Goal: Task Accomplishment & Management: Use online tool/utility

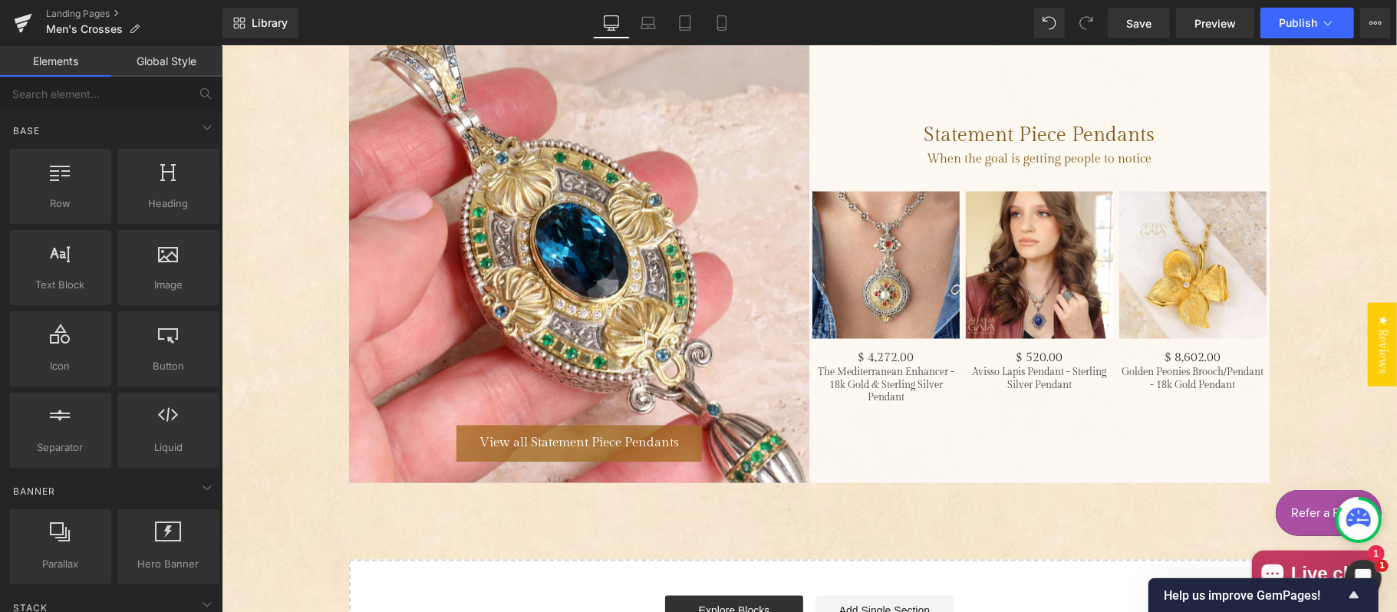
scroll to position [1752, 0]
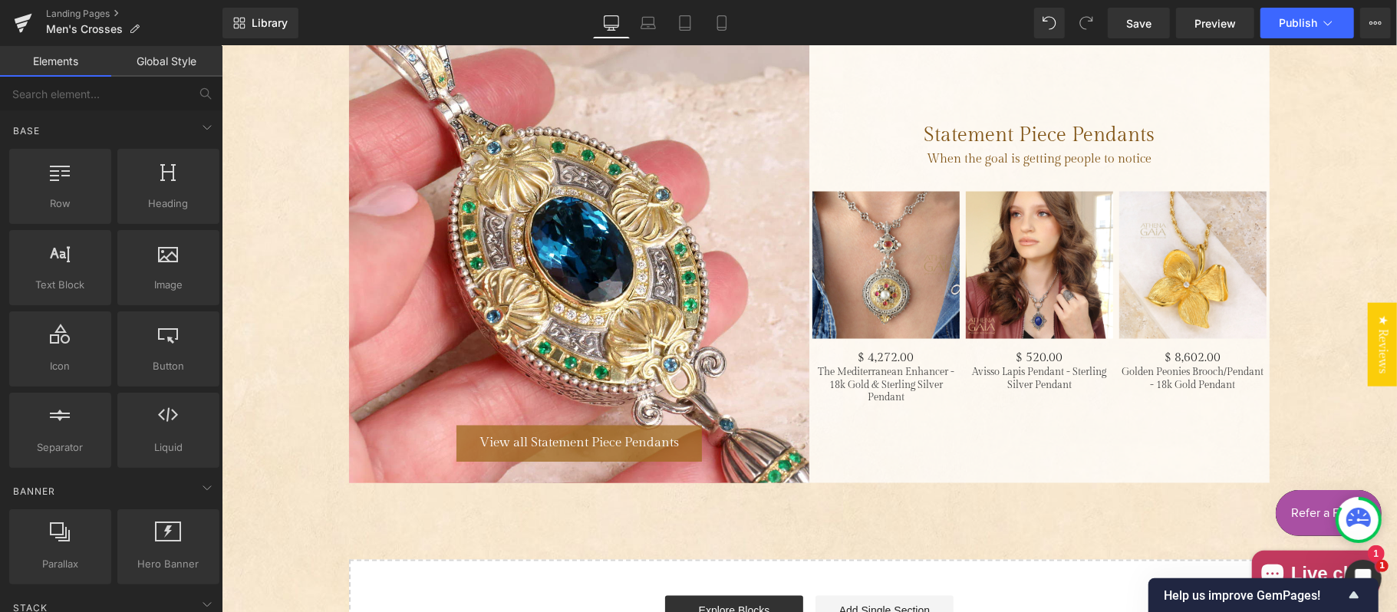
click at [507, 212] on div "Main content" at bounding box center [578, 261] width 460 height 441
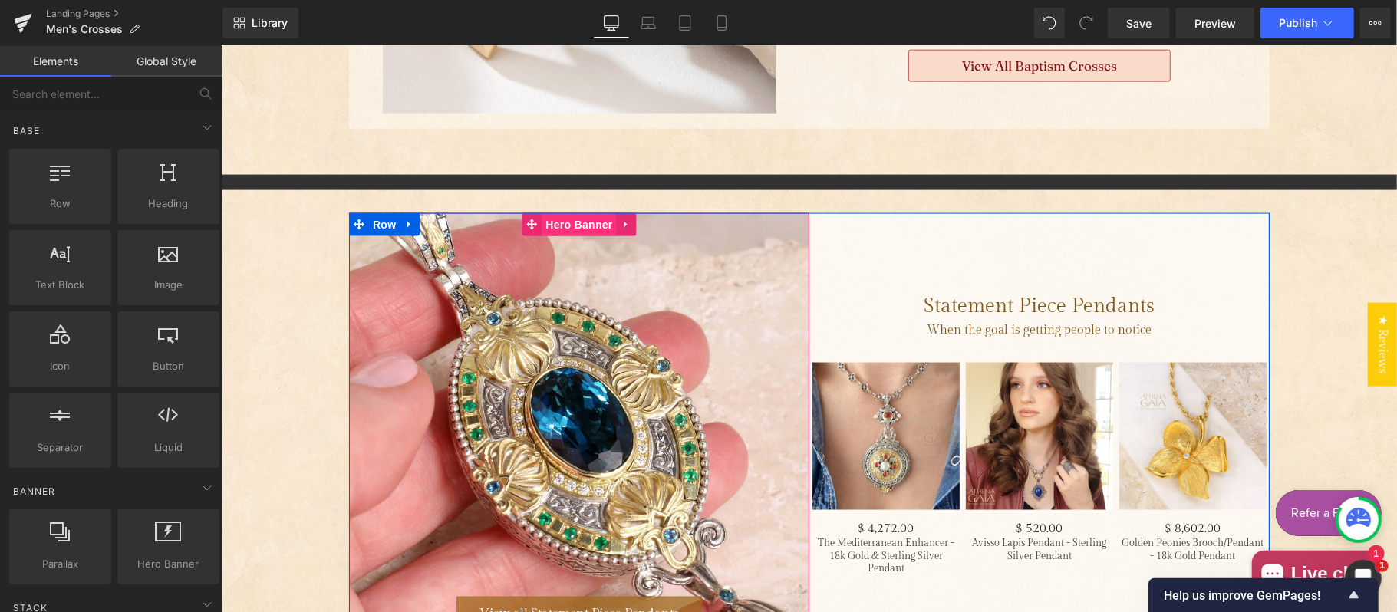
click at [571, 212] on span "Hero Banner" at bounding box center [578, 223] width 74 height 23
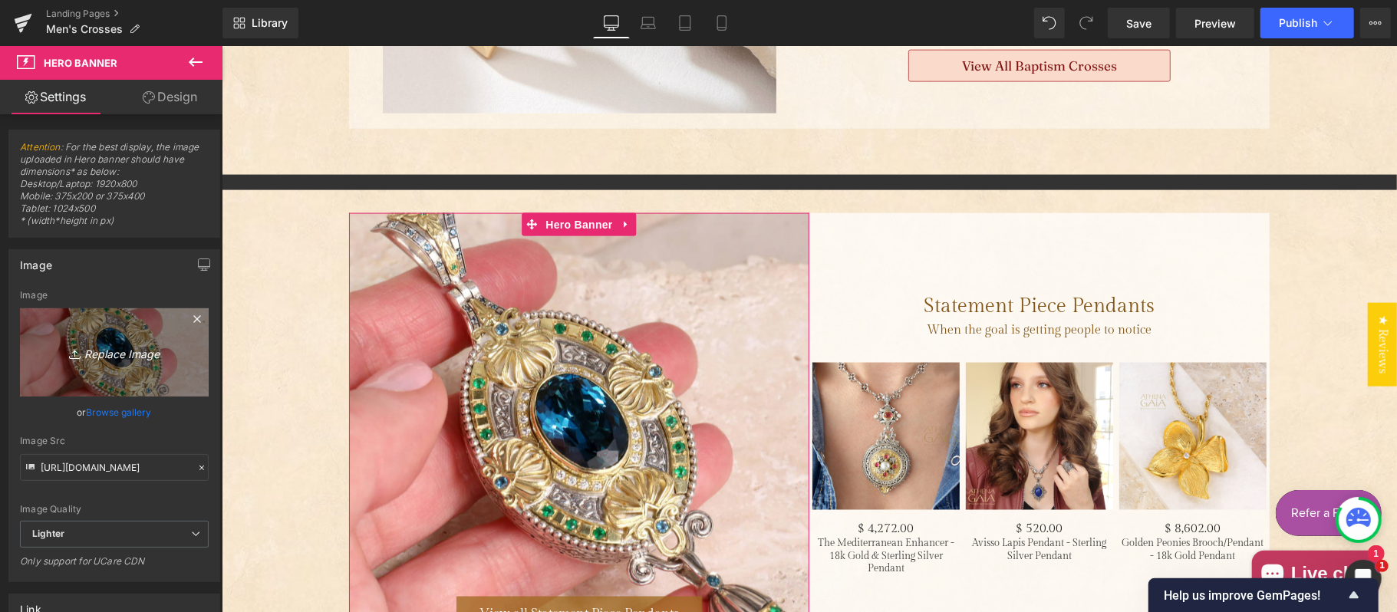
click at [86, 328] on link "Replace Image" at bounding box center [114, 352] width 189 height 88
type input "C:\fakepath\A-IMG_0195_1-nologo.jpg"
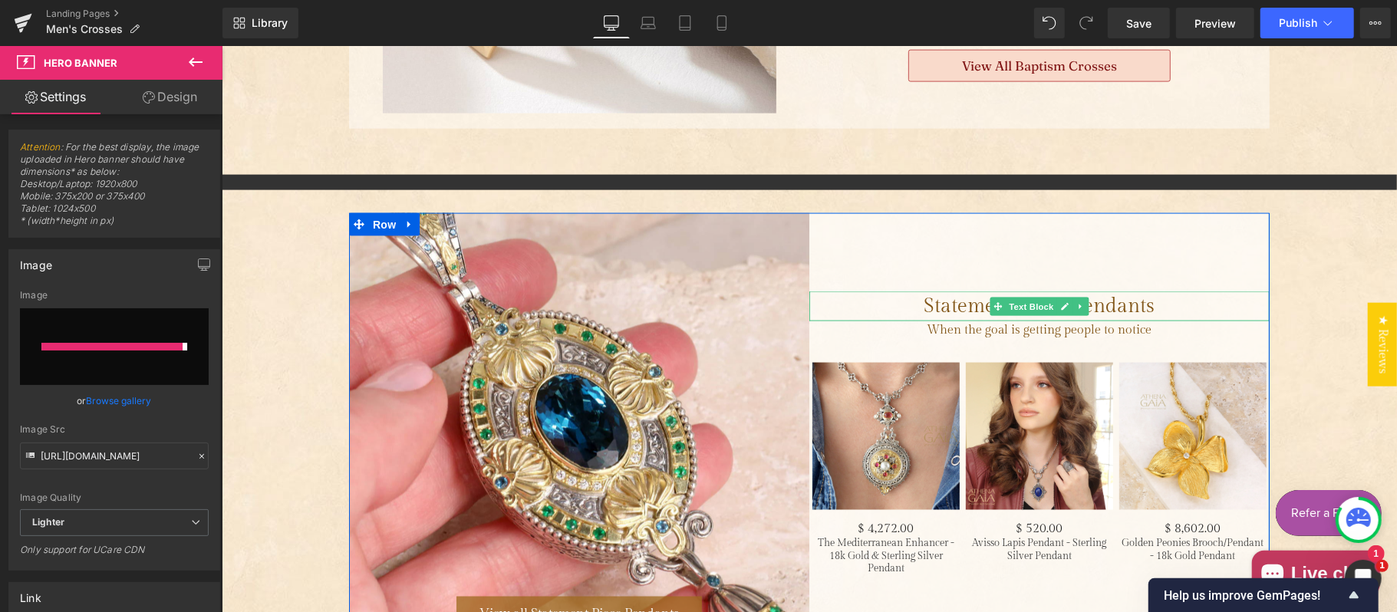
click at [1118, 294] on span "Statement Piece Pendants" at bounding box center [1038, 305] width 231 height 23
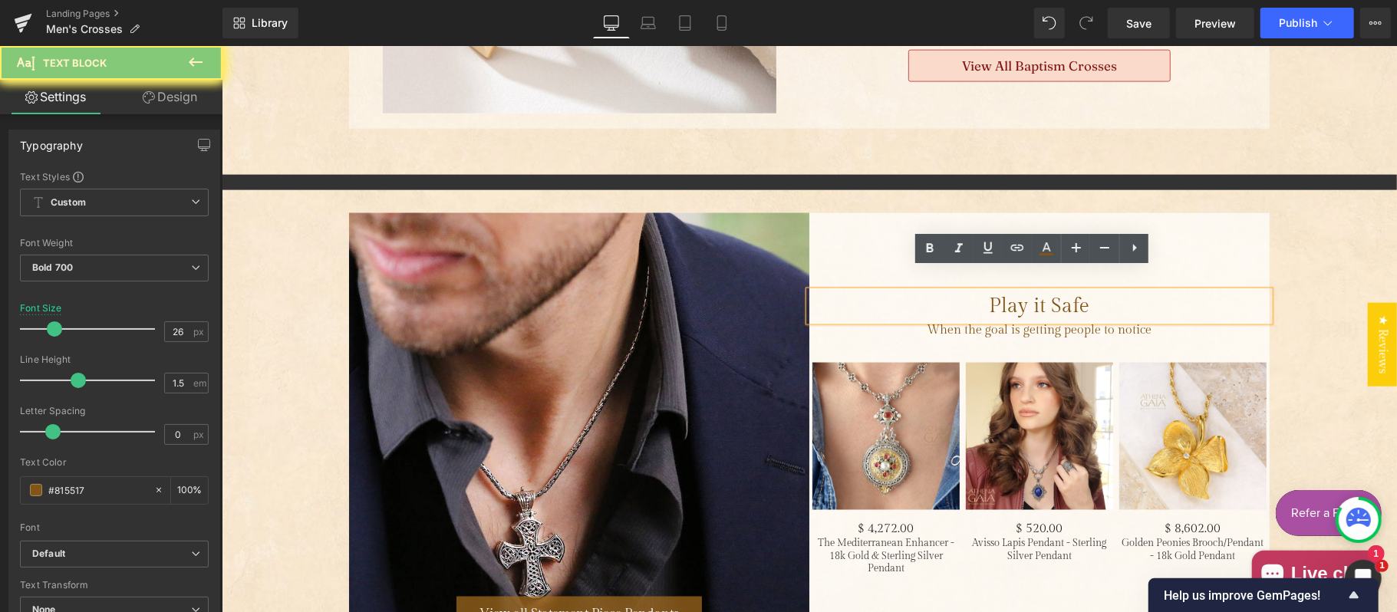
click at [1057, 321] on div "When the goal is getting people to notice Text Block" at bounding box center [1038, 330] width 460 height 18
click at [1057, 322] on span "When the goal is getting people to notice" at bounding box center [1038, 329] width 225 height 15
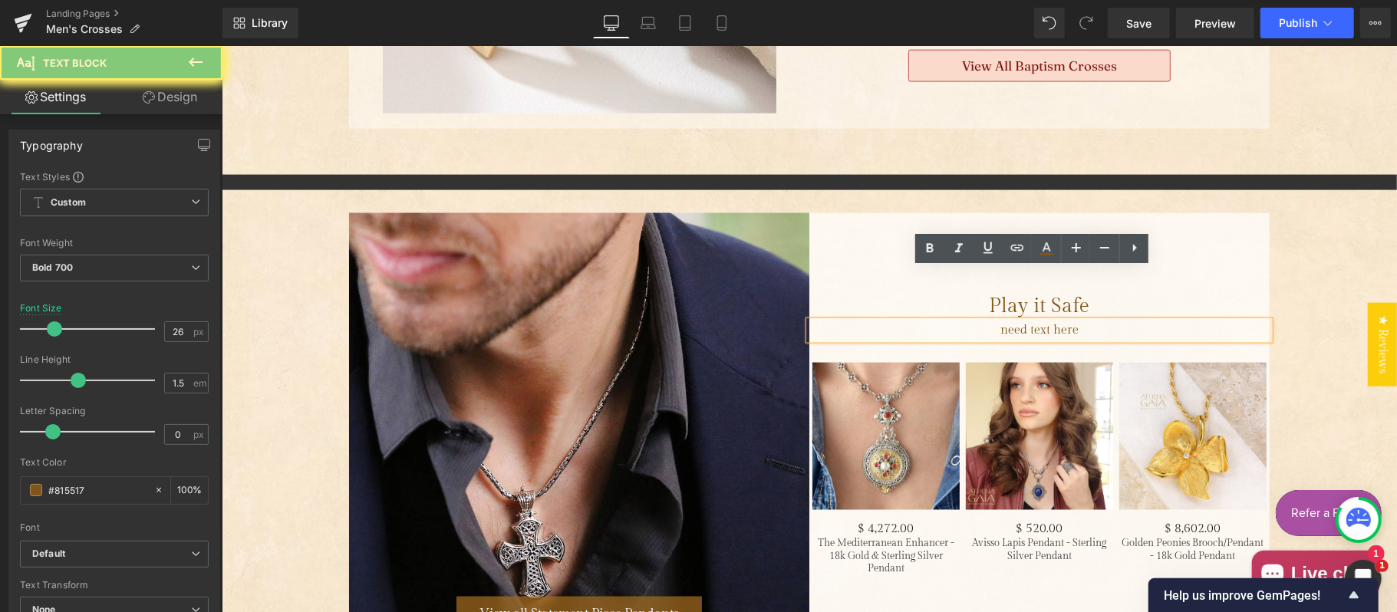
click at [1086, 220] on div "Play it Safe Text Block need text here Text Block - 427200 % (P) Image $ 4,272.…" at bounding box center [1038, 432] width 460 height 441
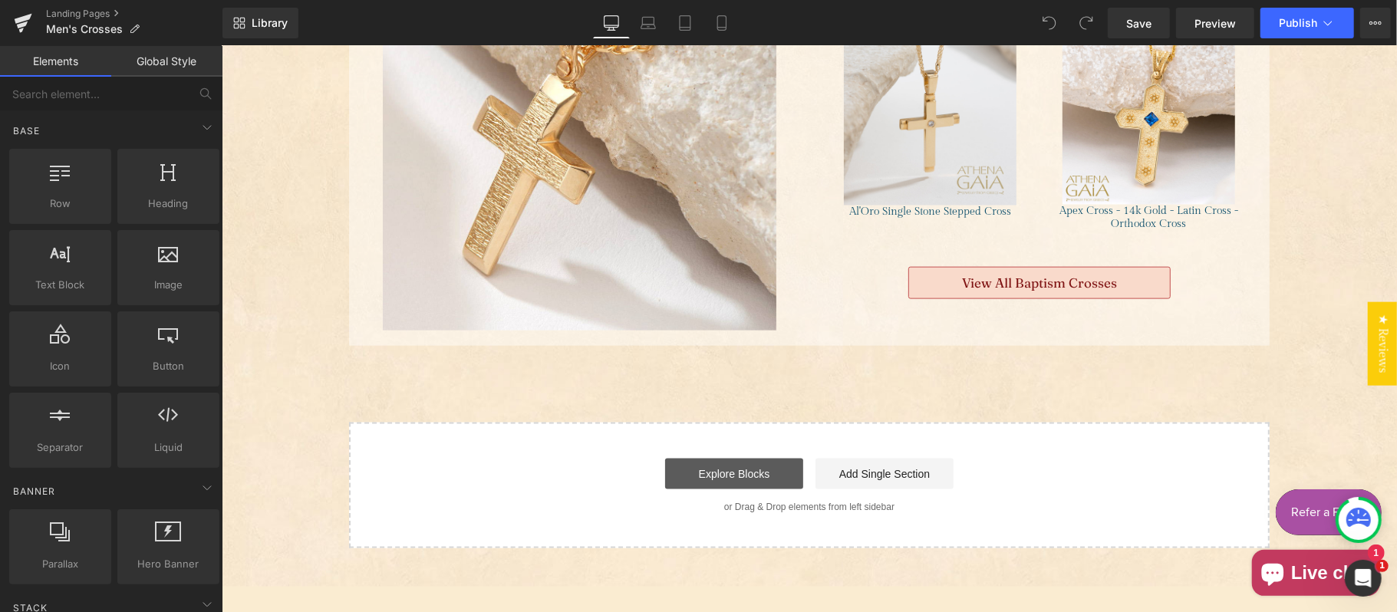
scroll to position [1363, 0]
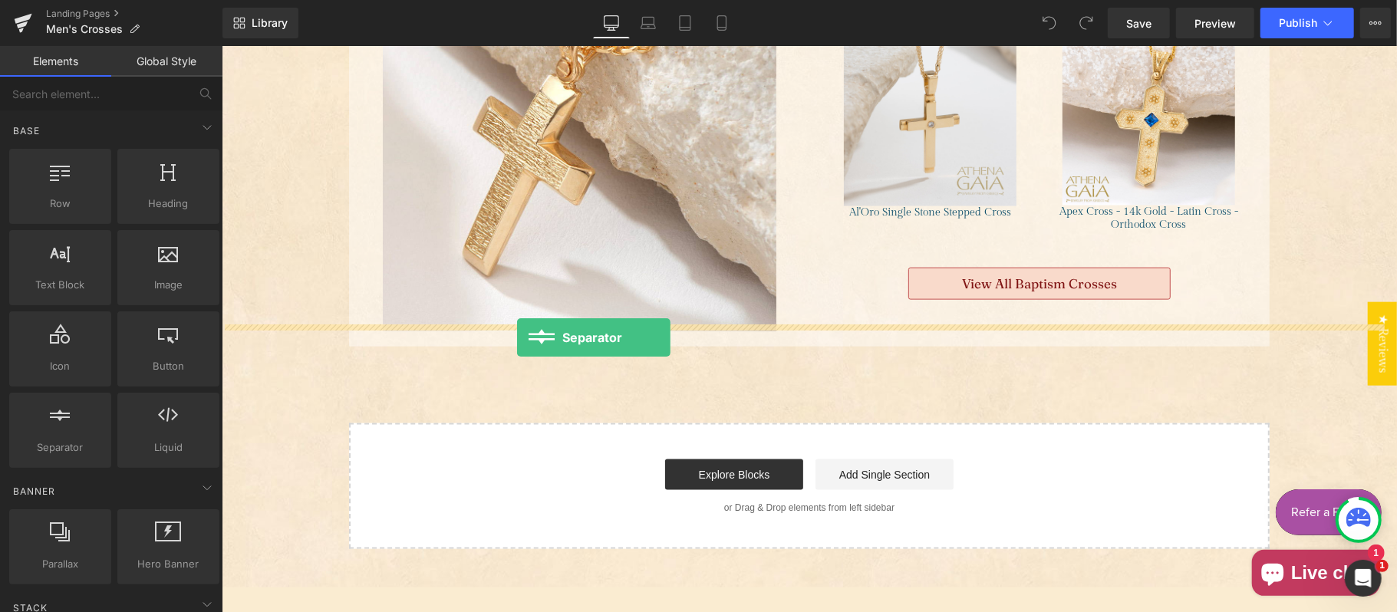
drag, startPoint x: 284, startPoint y: 470, endPoint x: 516, endPoint y: 337, distance: 268.0
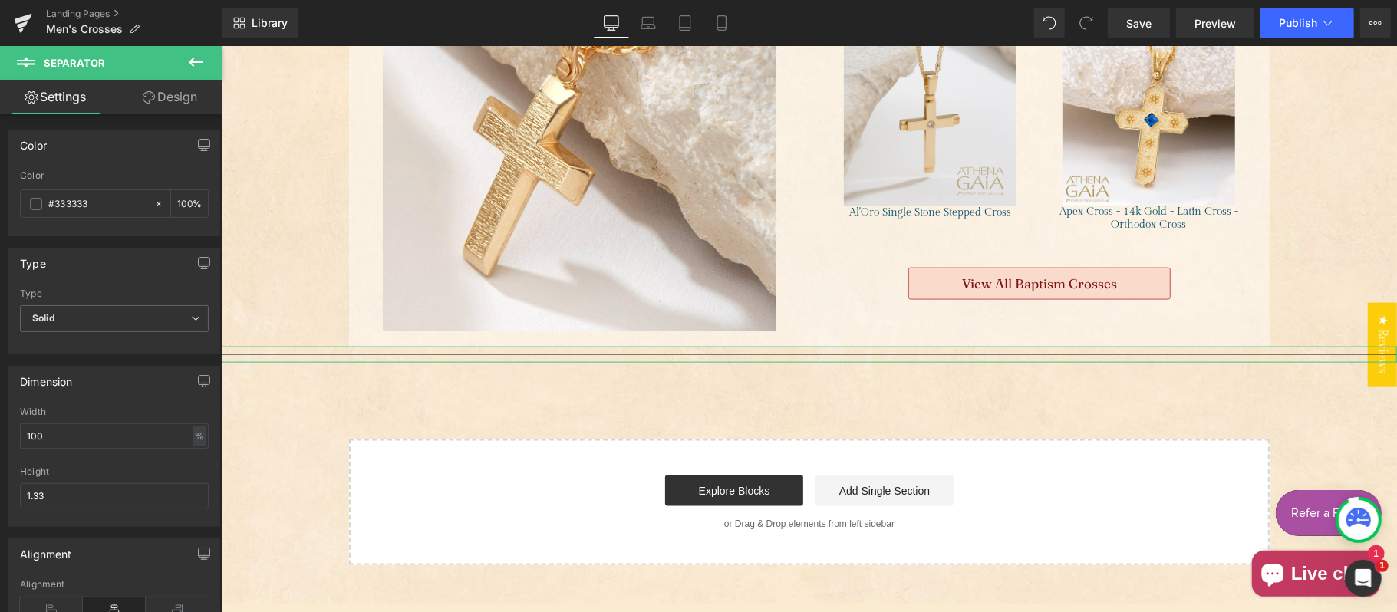
click at [173, 81] on link "Design" at bounding box center [169, 97] width 111 height 35
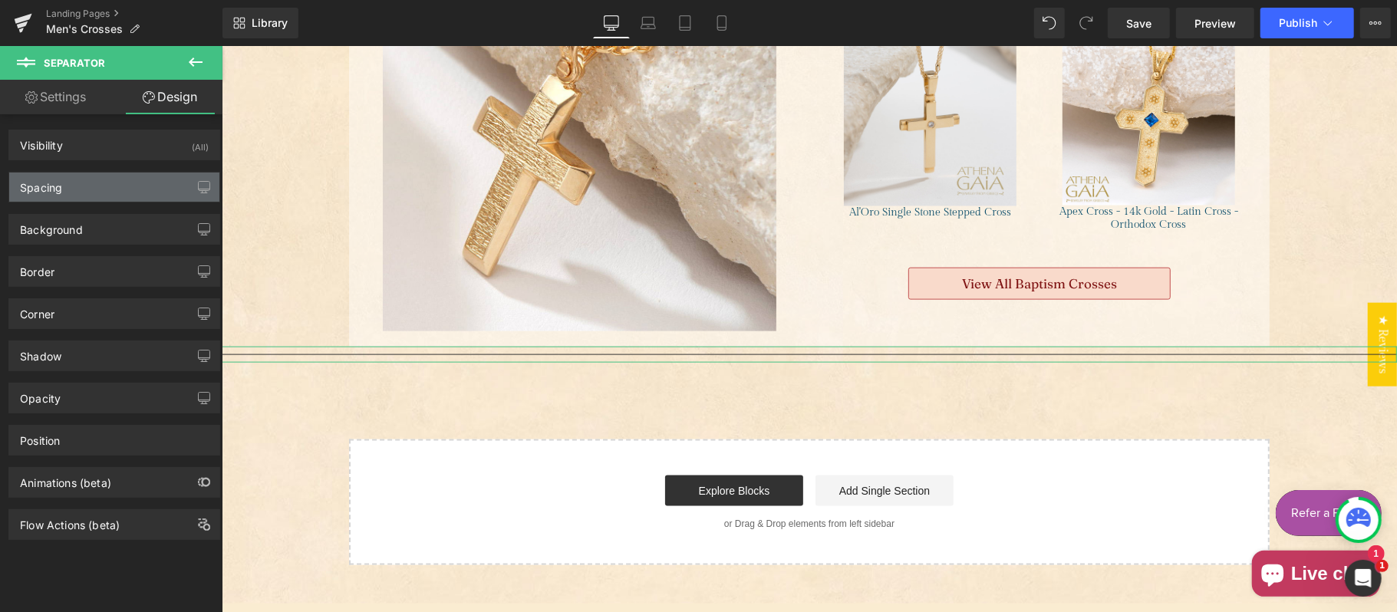
click at [110, 182] on div "Spacing" at bounding box center [114, 187] width 210 height 29
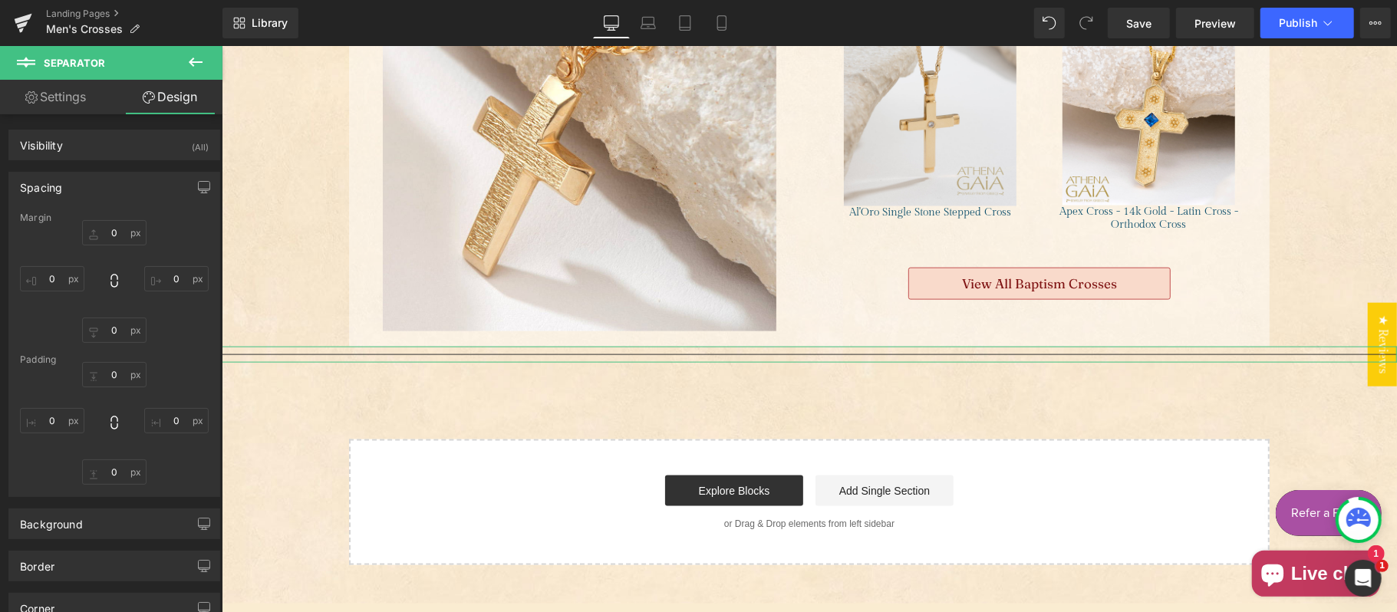
type input "0"
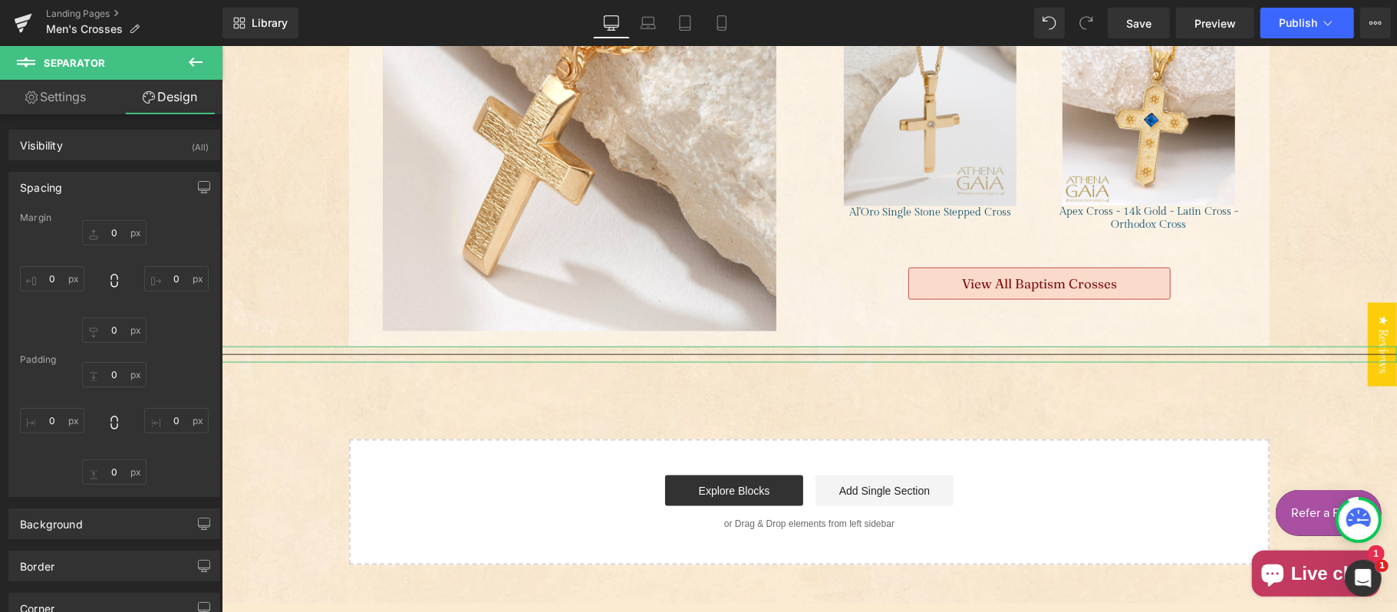
type input "0"
type input "10"
type input "0"
click at [118, 227] on input "0" at bounding box center [114, 232] width 64 height 25
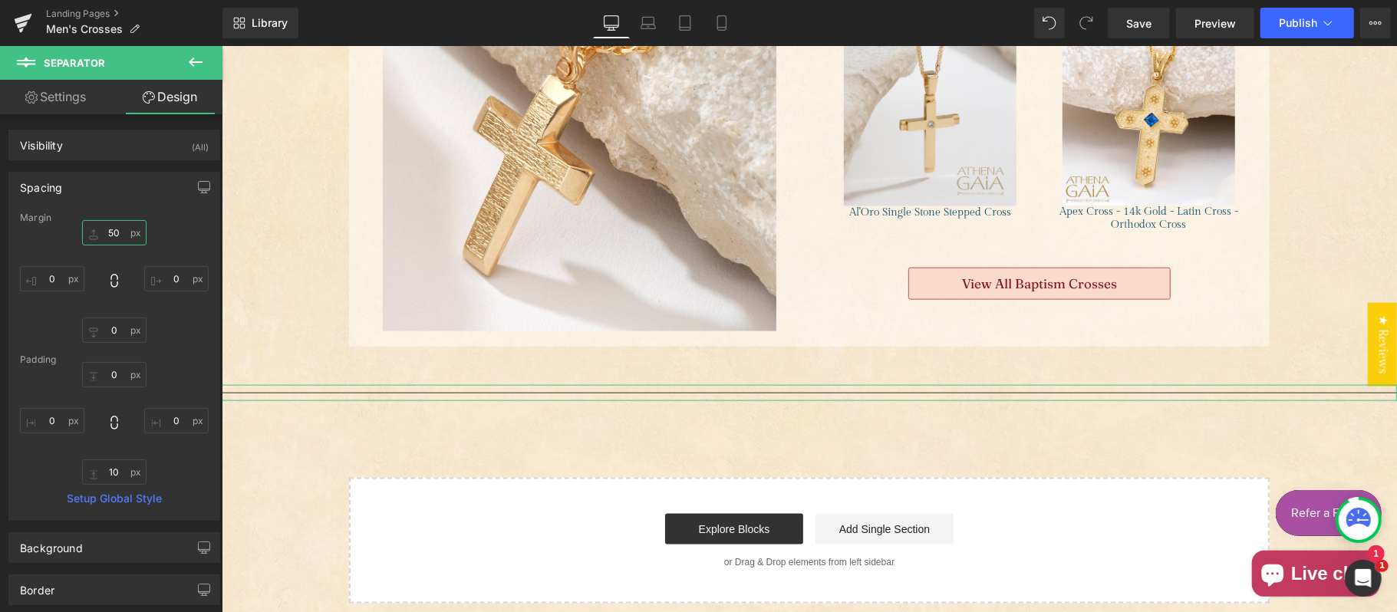
type input "50"
click at [67, 97] on link "Settings" at bounding box center [55, 97] width 111 height 35
type input "100"
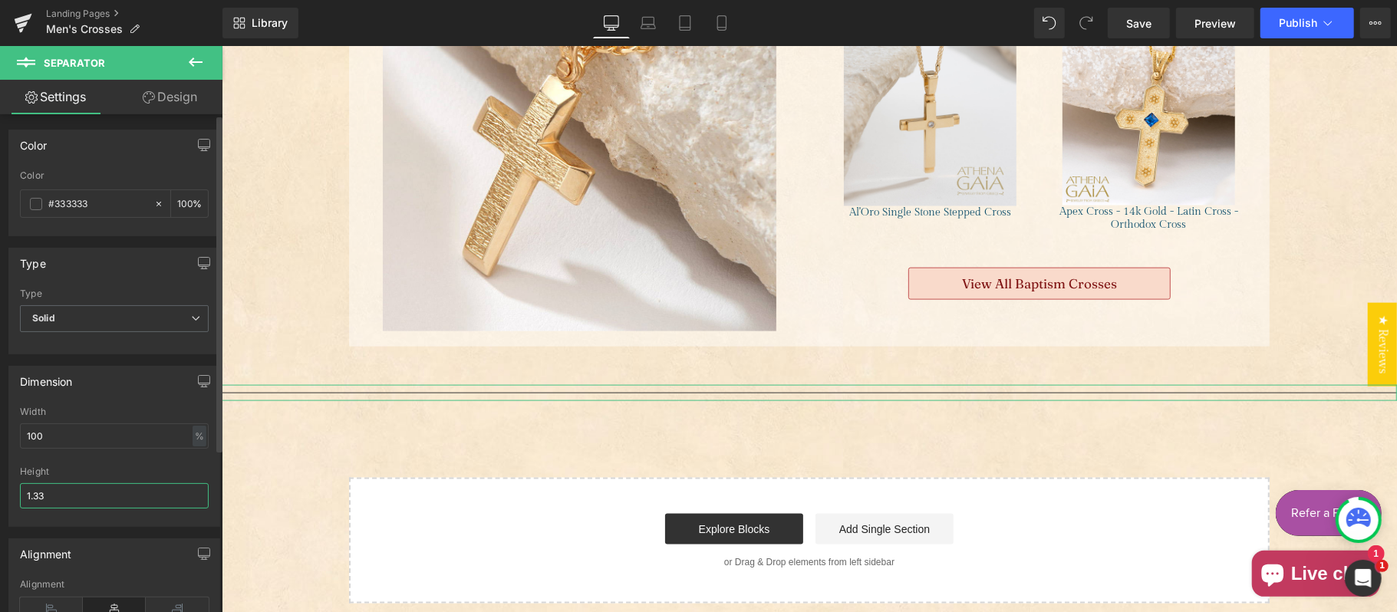
click at [64, 492] on input "1.33" at bounding box center [114, 495] width 189 height 25
click at [65, 492] on input "1.33" at bounding box center [114, 495] width 189 height 25
type input "20"
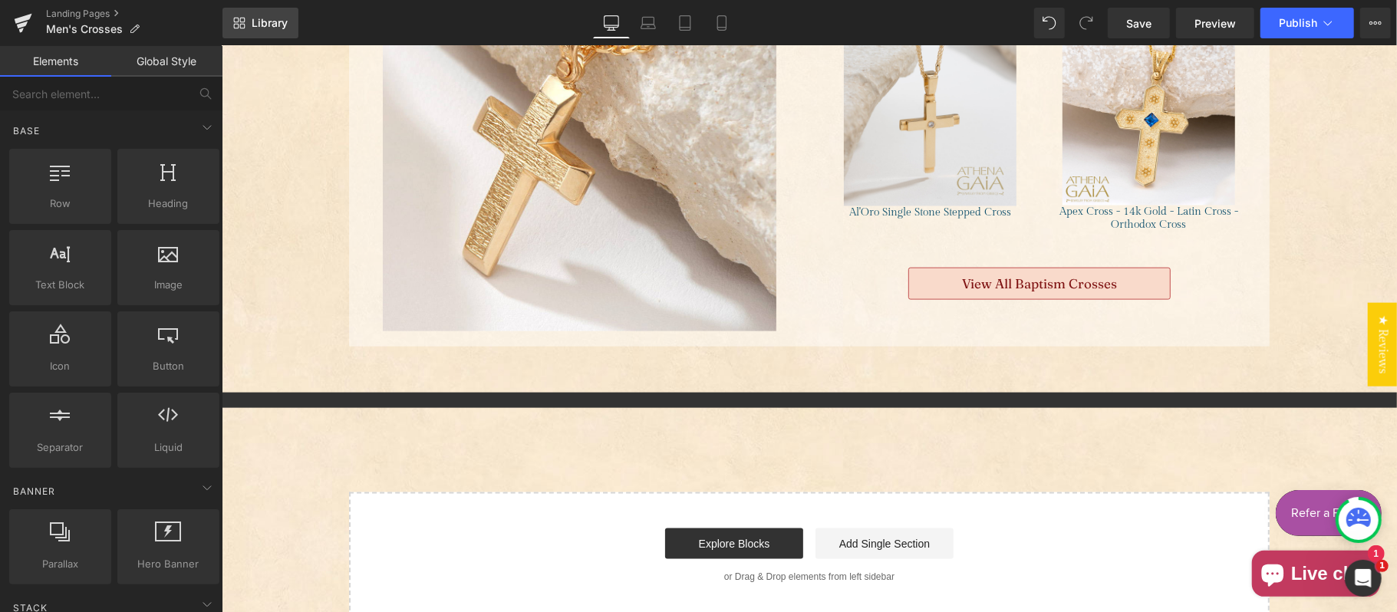
click at [274, 20] on span "Library" at bounding box center [270, 23] width 36 height 14
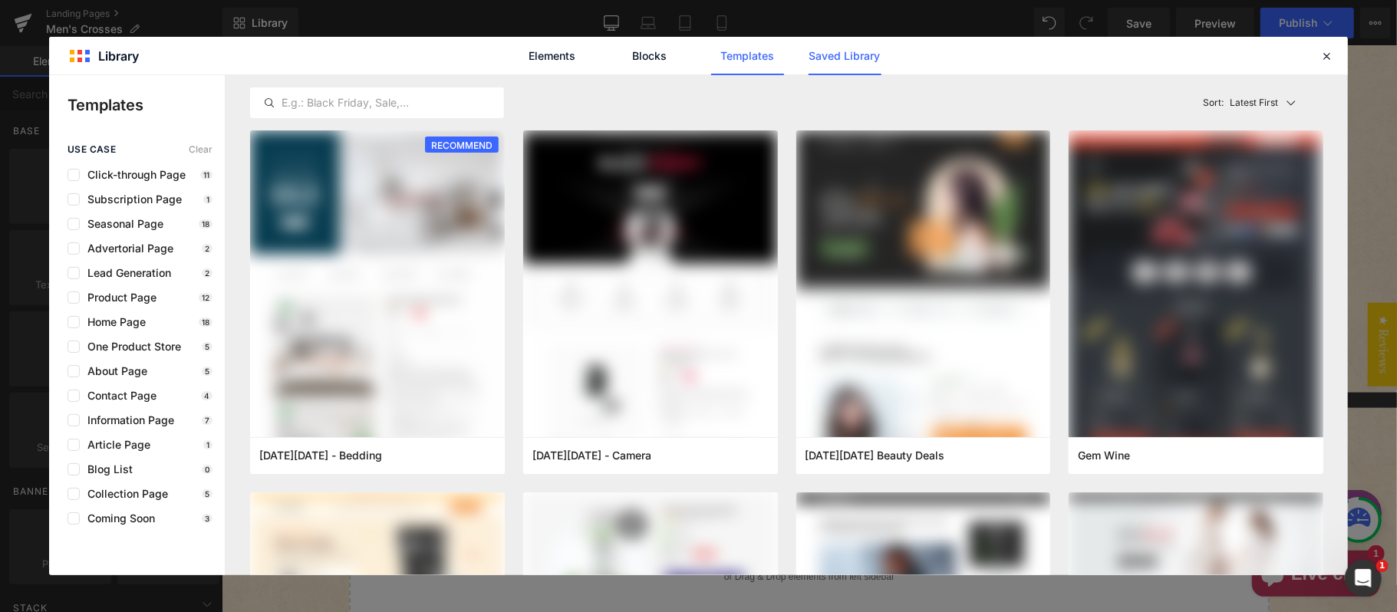
click at [847, 50] on link "Saved Library" at bounding box center [844, 56] width 73 height 38
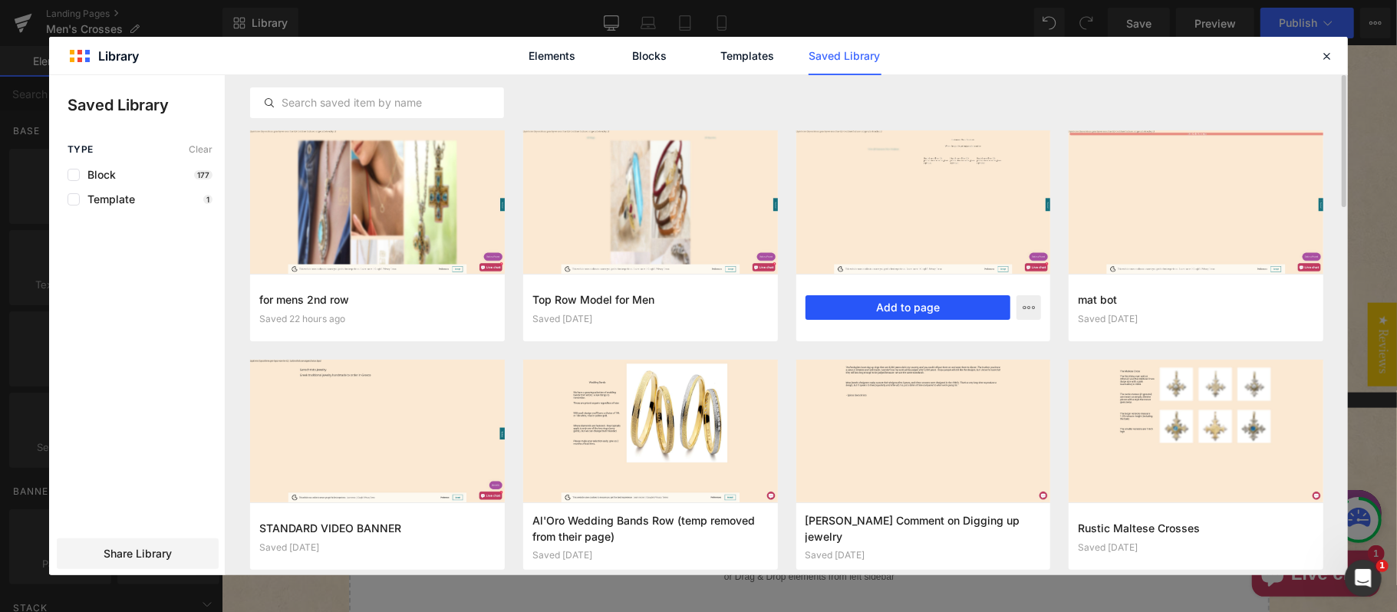
click at [881, 307] on button "Add to page" at bounding box center [908, 307] width 206 height 25
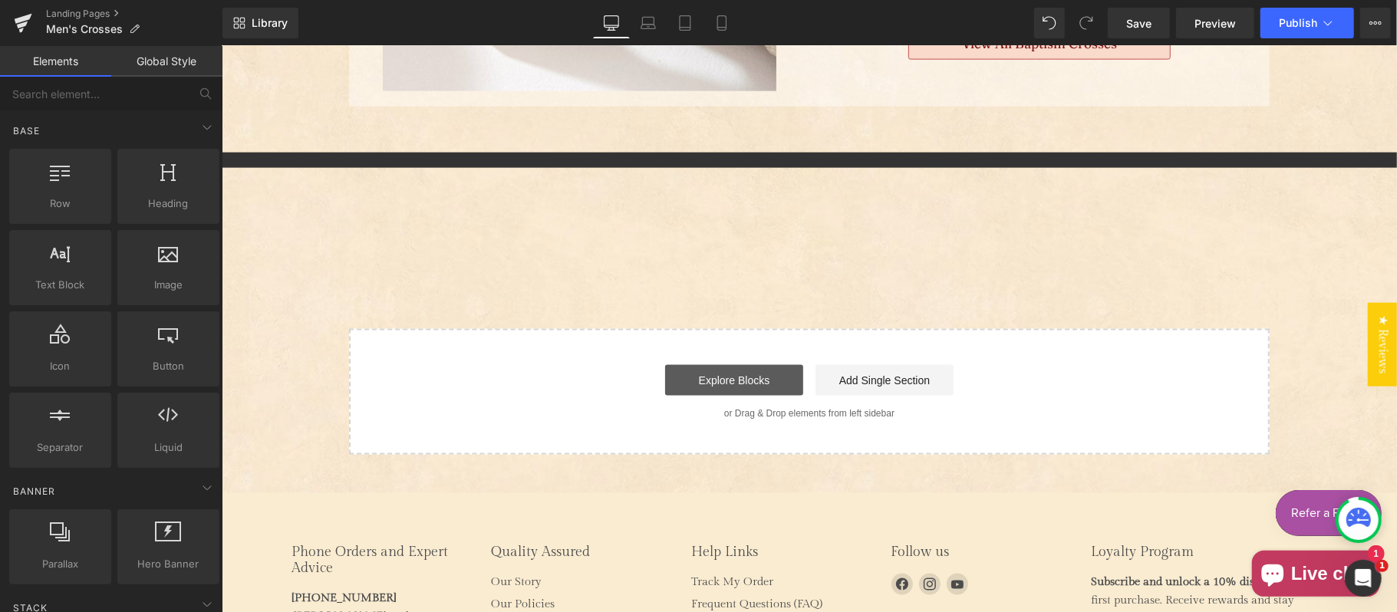
scroll to position [1634, 0]
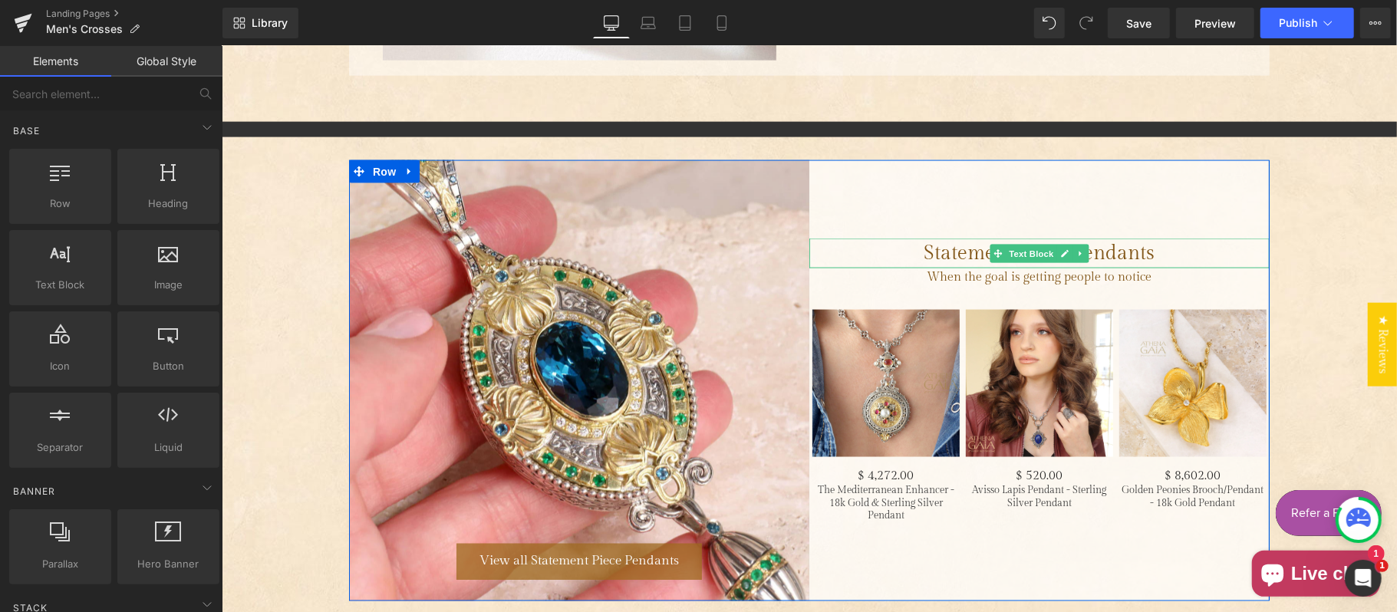
click at [1101, 241] on span "Statement Piece Pendants" at bounding box center [1038, 252] width 231 height 23
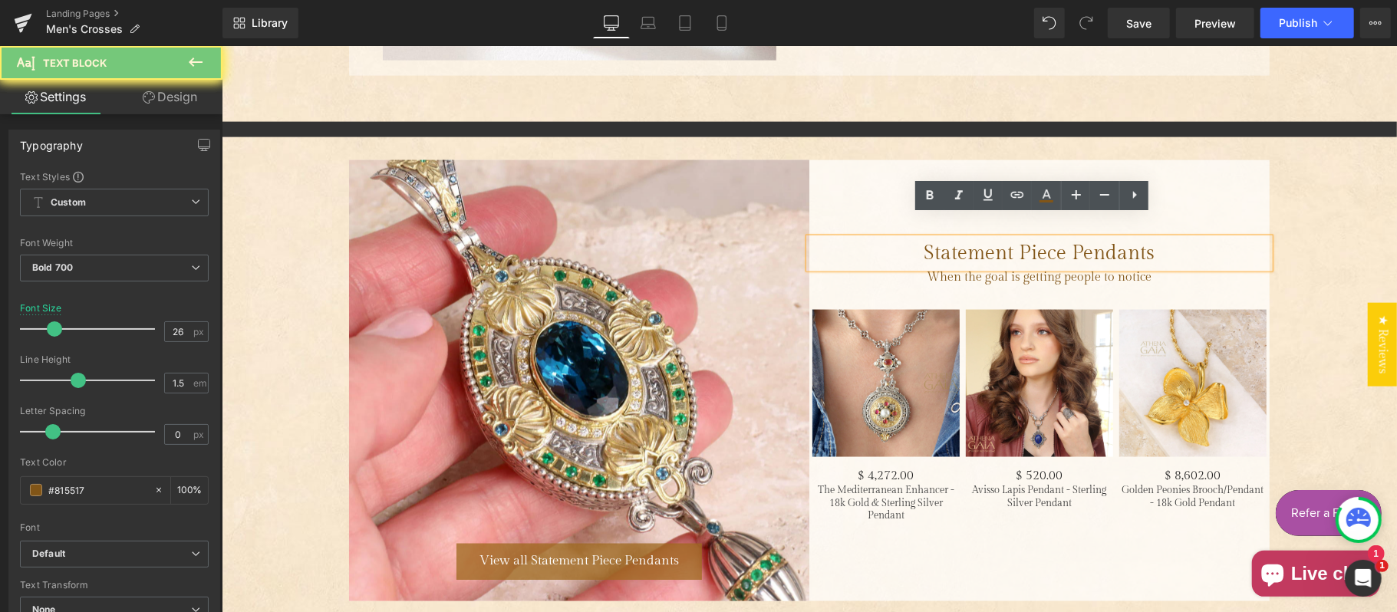
click at [1097, 241] on span "Statement Piece Pendants" at bounding box center [1038, 252] width 231 height 23
click at [1095, 241] on span "Statement Piece Pendants" at bounding box center [1038, 252] width 231 height 23
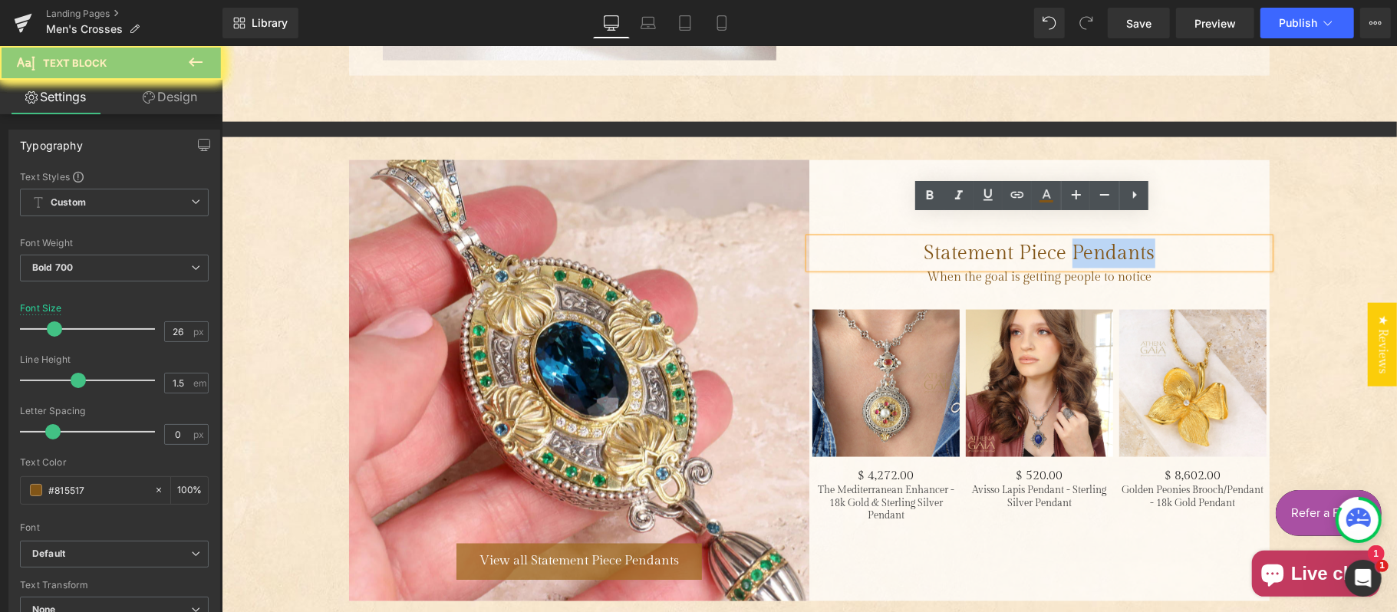
click at [1095, 241] on span "Statement Piece Pendants" at bounding box center [1038, 252] width 231 height 23
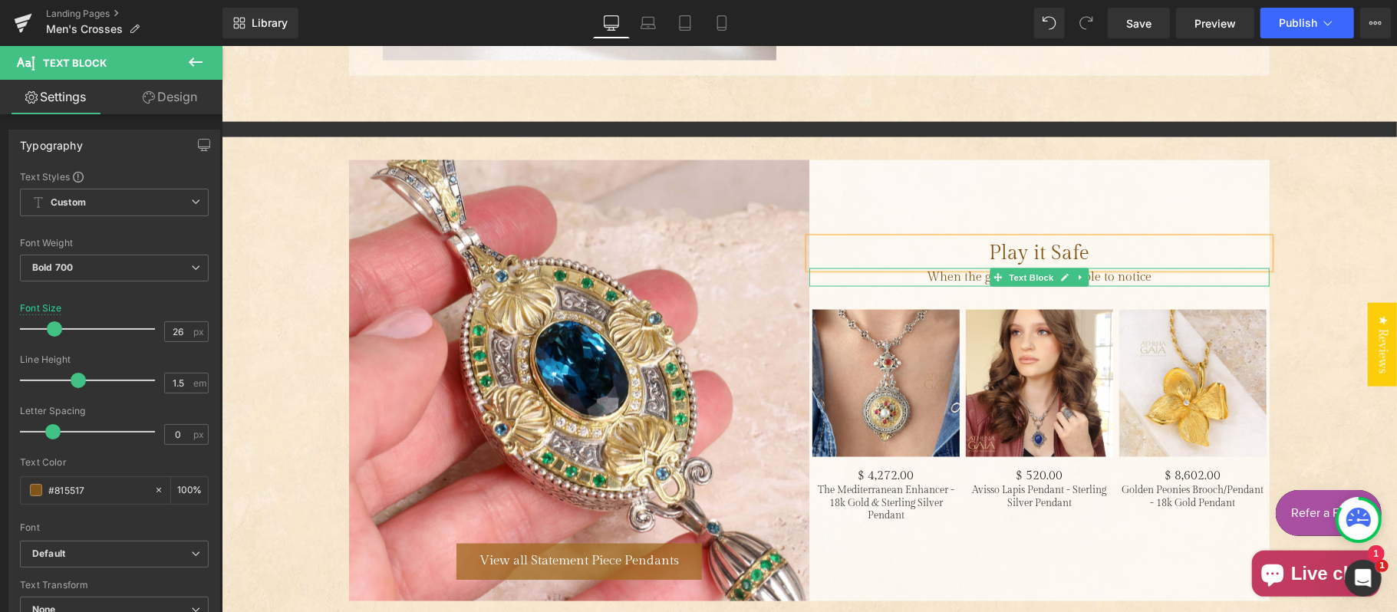
click at [963, 269] on span "When the goal is getting people to notice" at bounding box center [1038, 276] width 225 height 15
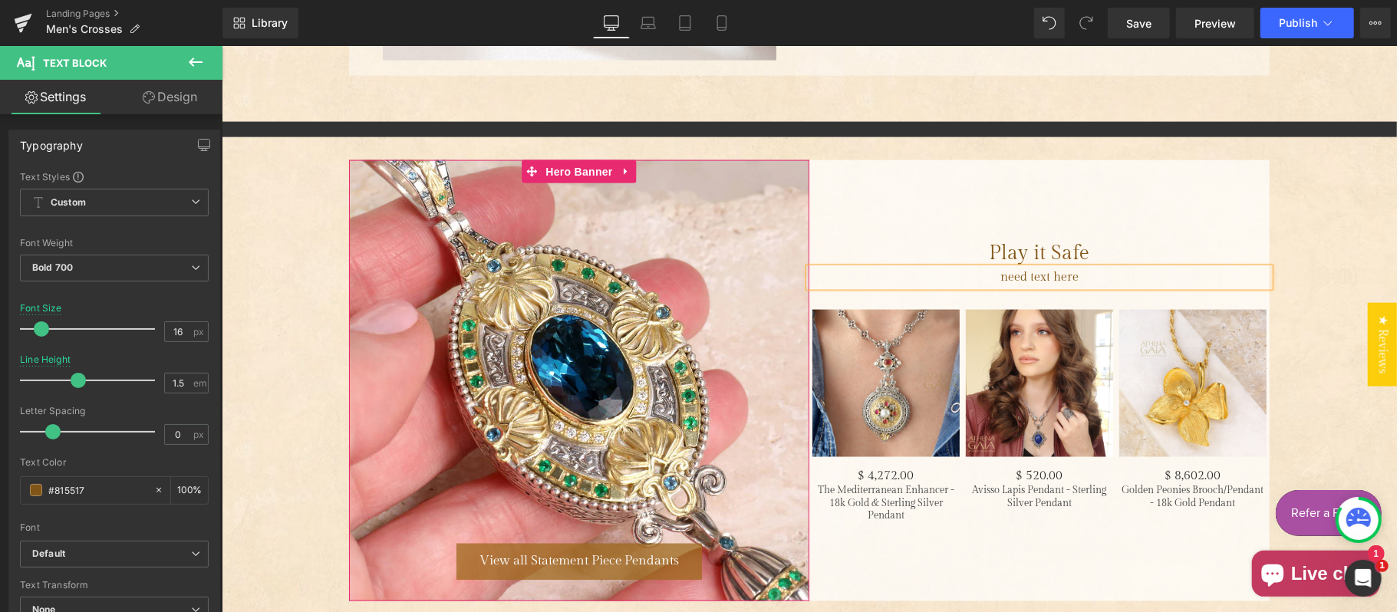
click at [564, 368] on div "Main content" at bounding box center [578, 380] width 460 height 441
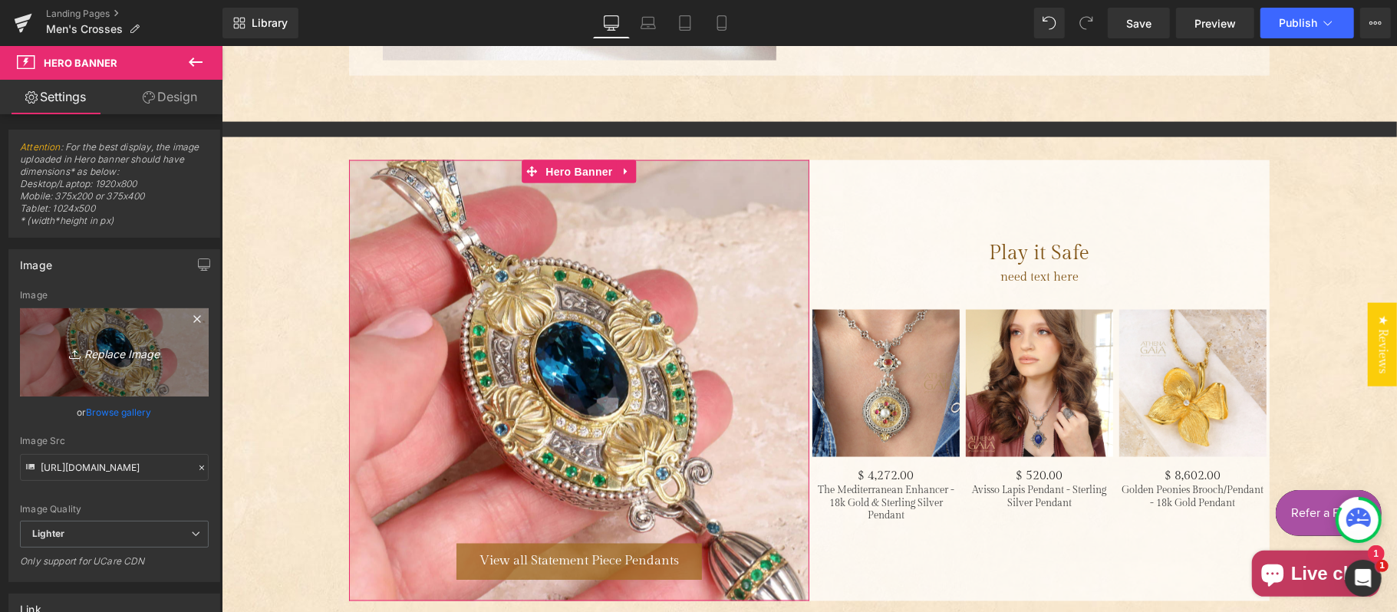
click at [154, 341] on link "Replace Image" at bounding box center [114, 352] width 189 height 88
type input "C:\fakepath\A-IMG_0195_1-nologo.jpg"
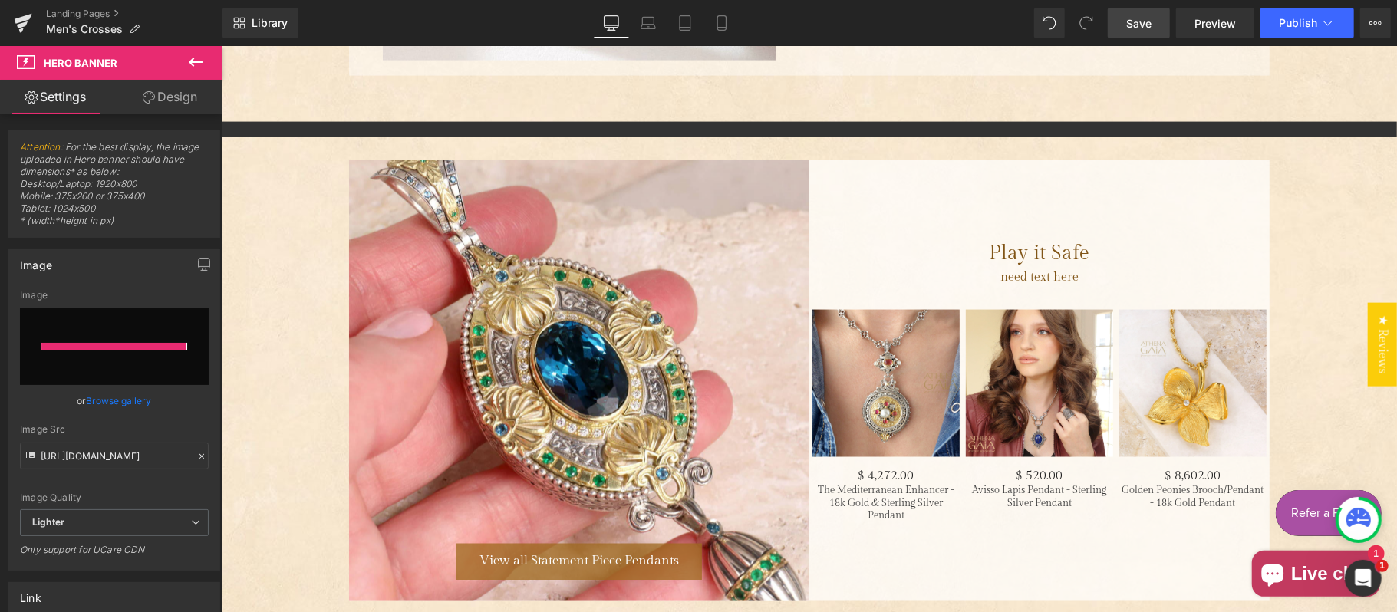
type input "[URL][DOMAIN_NAME]"
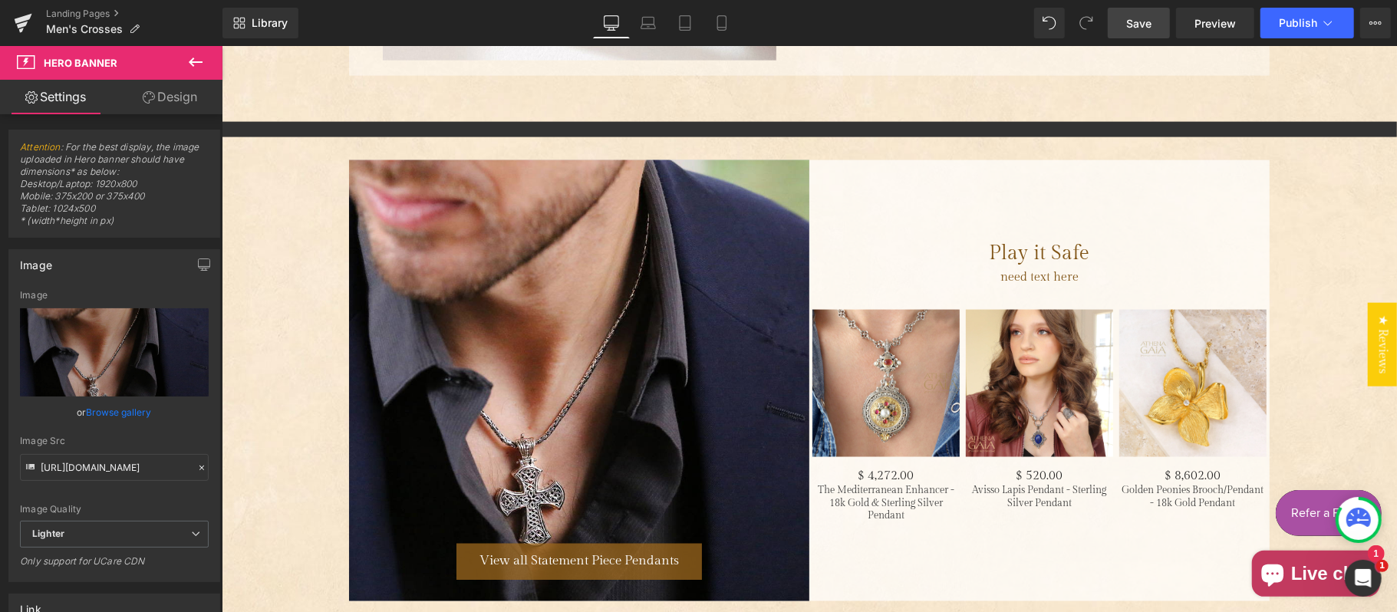
click at [1143, 18] on span "Save" at bounding box center [1138, 23] width 25 height 16
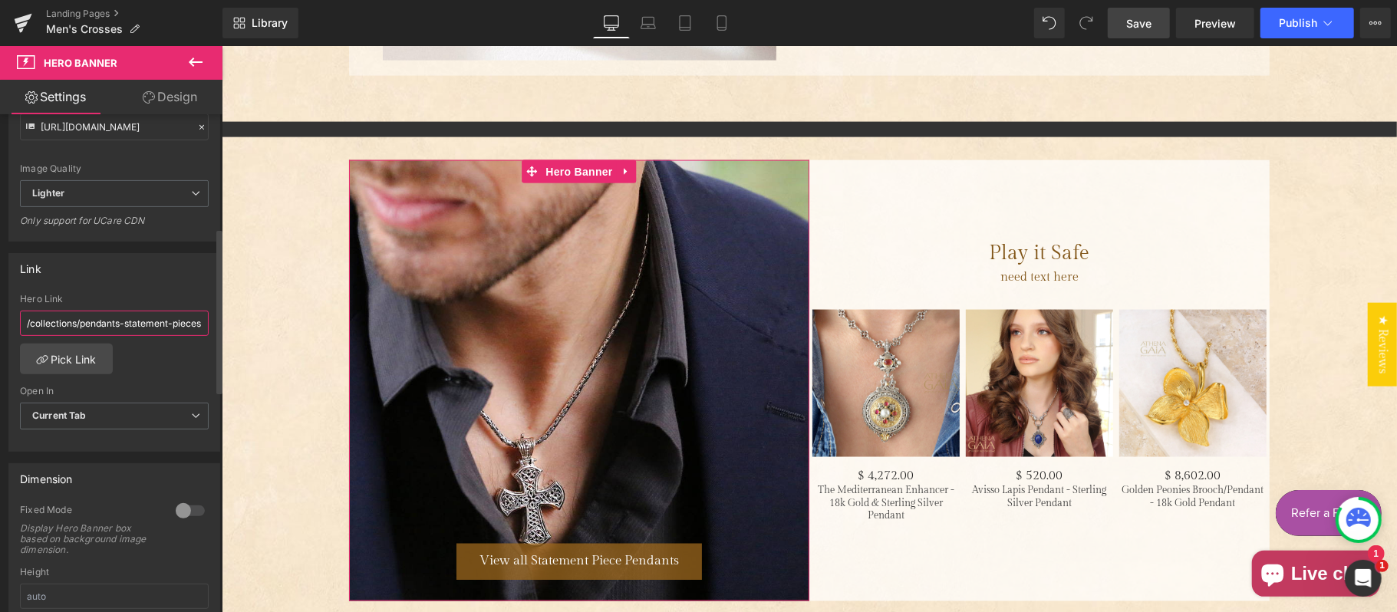
click at [127, 327] on input "/collections/pendants-statement-pieces" at bounding box center [114, 323] width 189 height 25
paste input "products/yianni-flared-western-cros"
type input "/products/yianni-flared-western-cross"
click at [120, 422] on span "Current Tab" at bounding box center [114, 416] width 189 height 27
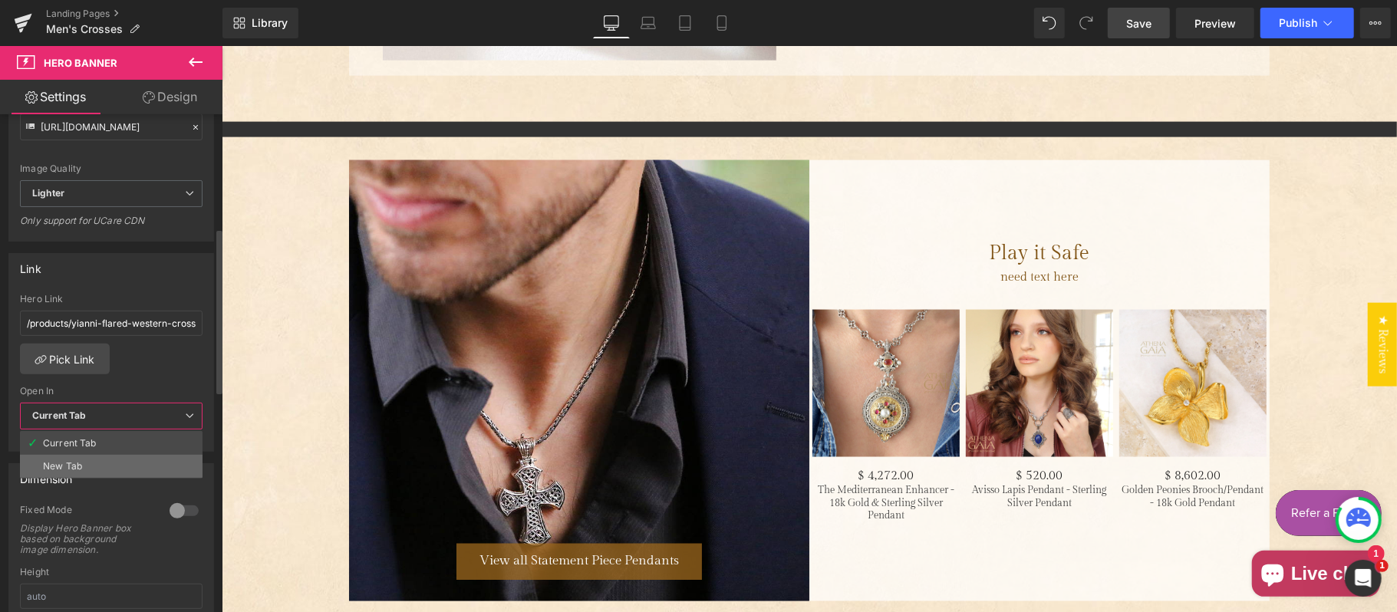
drag, startPoint x: 83, startPoint y: 461, endPoint x: 924, endPoint y: 10, distance: 954.6
click at [83, 461] on li "New Tab" at bounding box center [111, 466] width 183 height 23
click at [1133, 20] on span "Save" at bounding box center [1138, 23] width 25 height 16
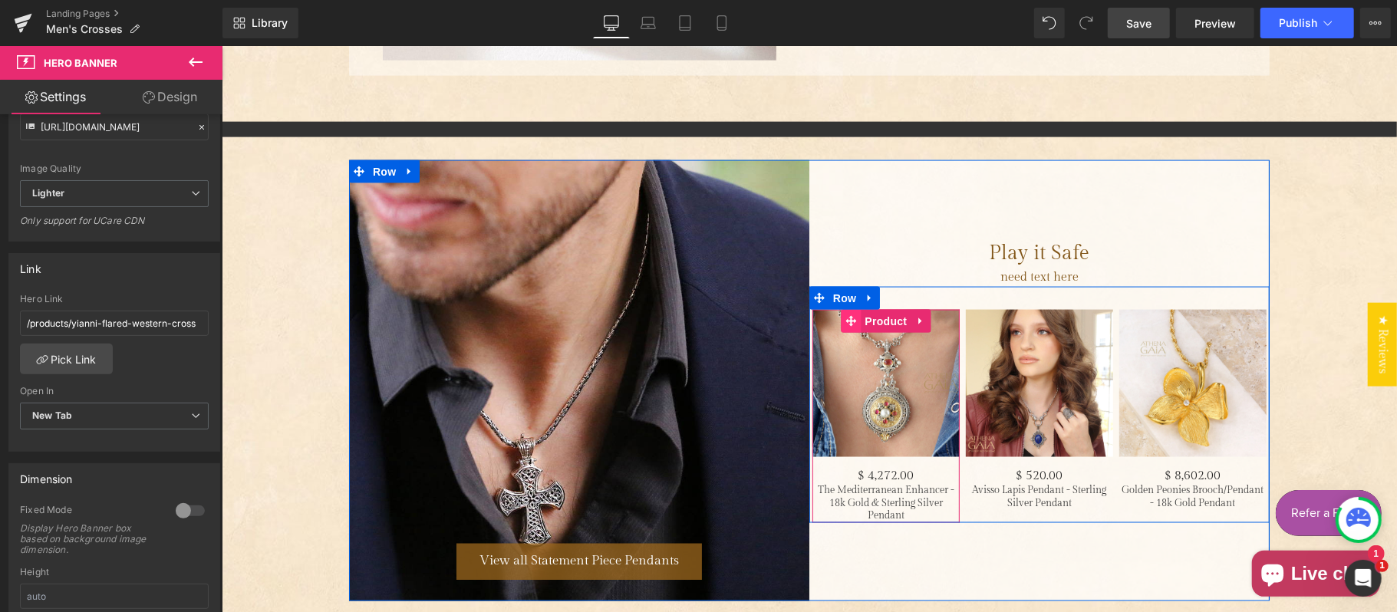
drag, startPoint x: 876, startPoint y: 294, endPoint x: 834, endPoint y: 300, distance: 41.9
click at [876, 309] on span "Product" at bounding box center [885, 320] width 50 height 23
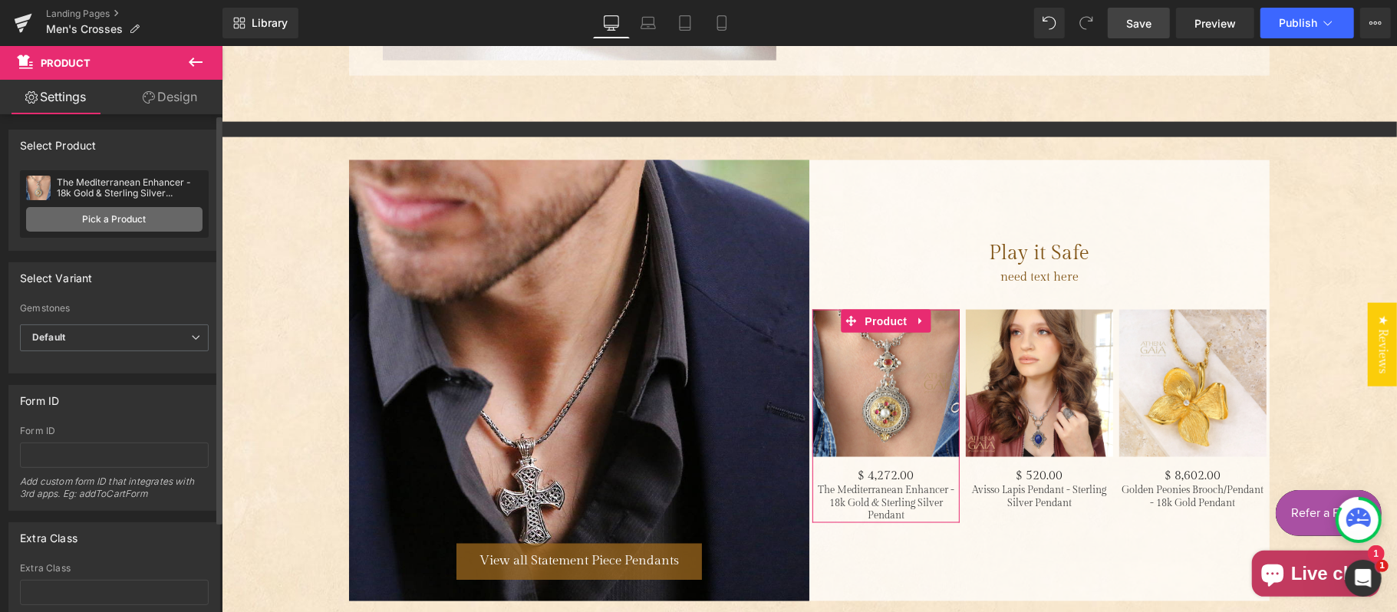
click at [120, 219] on link "Pick a Product" at bounding box center [114, 219] width 176 height 25
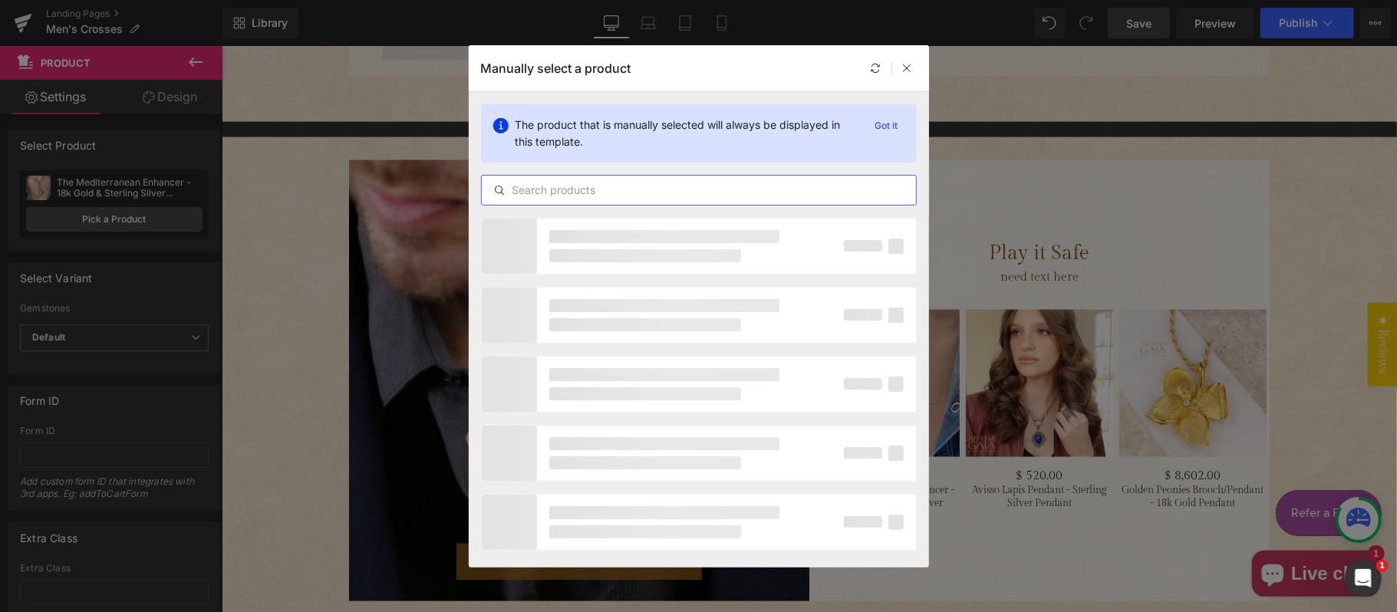
click at [612, 190] on input "text" at bounding box center [699, 190] width 434 height 18
paste input "Beveled Rough Western Cross - 14k Gold - Baptismal Cross"
type input "Beveled Rough Western Cross - 14k Gold - Baptismal Cross"
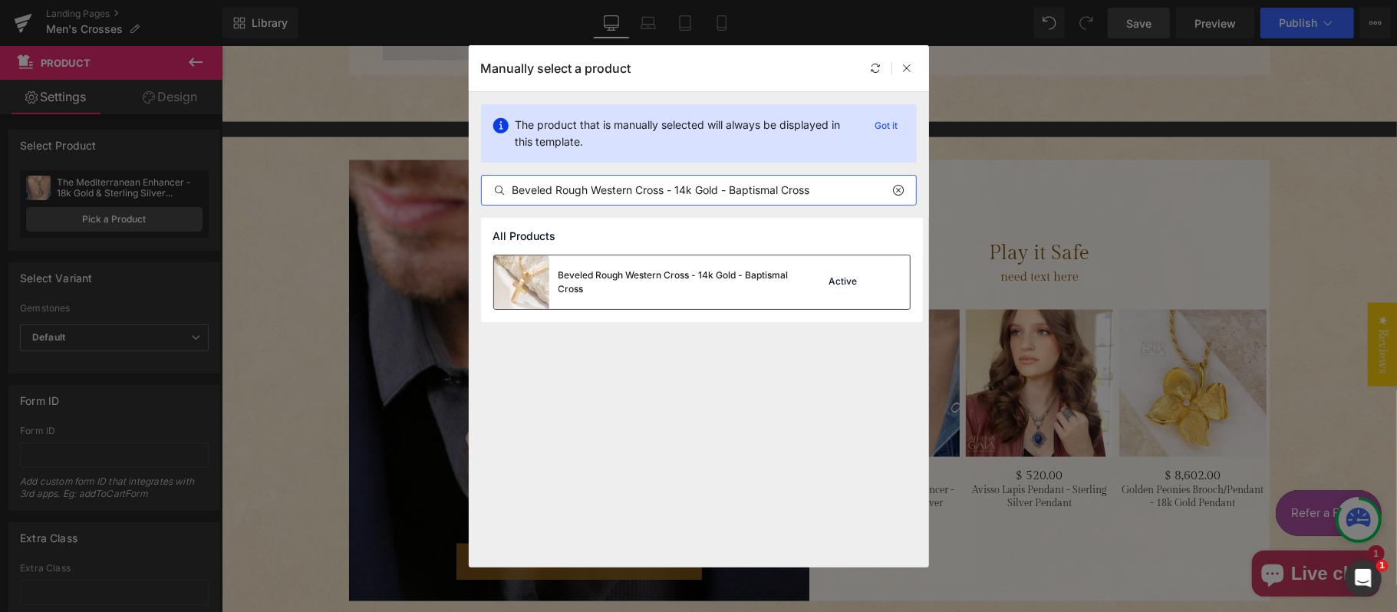
click at [608, 277] on div "Beveled Rough Western Cross - 14k Gold - Baptismal Cross" at bounding box center [673, 282] width 230 height 28
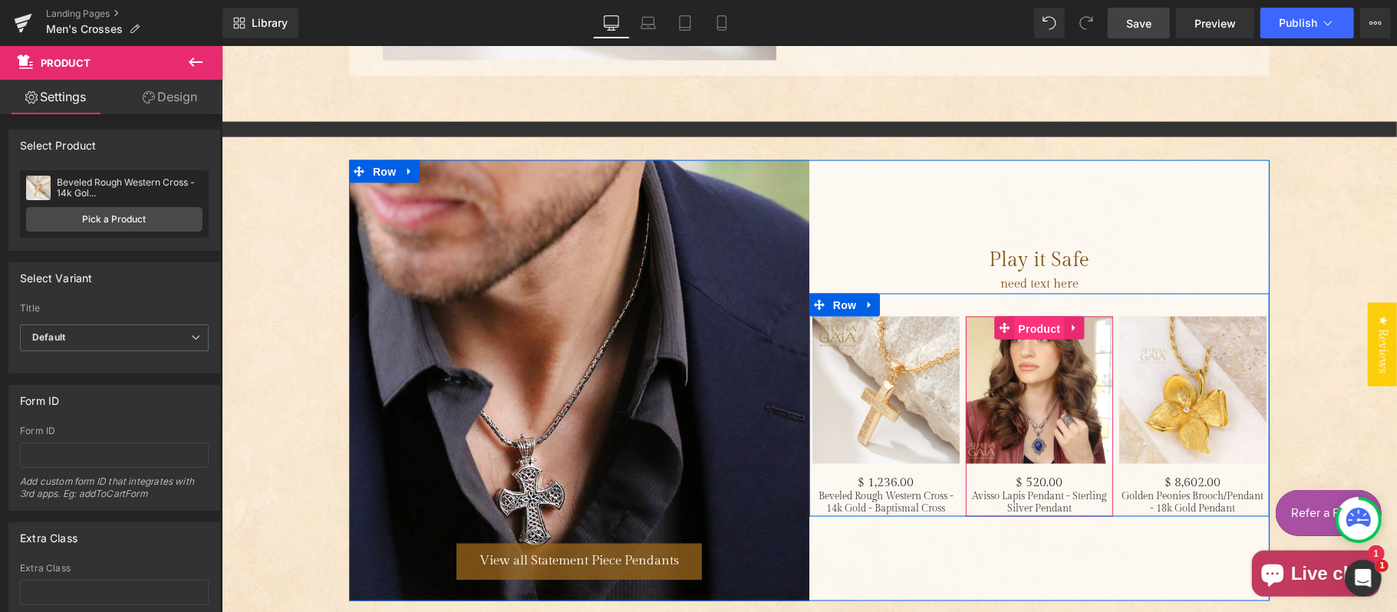
click at [1028, 317] on span "Product" at bounding box center [1038, 328] width 50 height 23
click at [1025, 317] on span "Product" at bounding box center [1038, 328] width 50 height 23
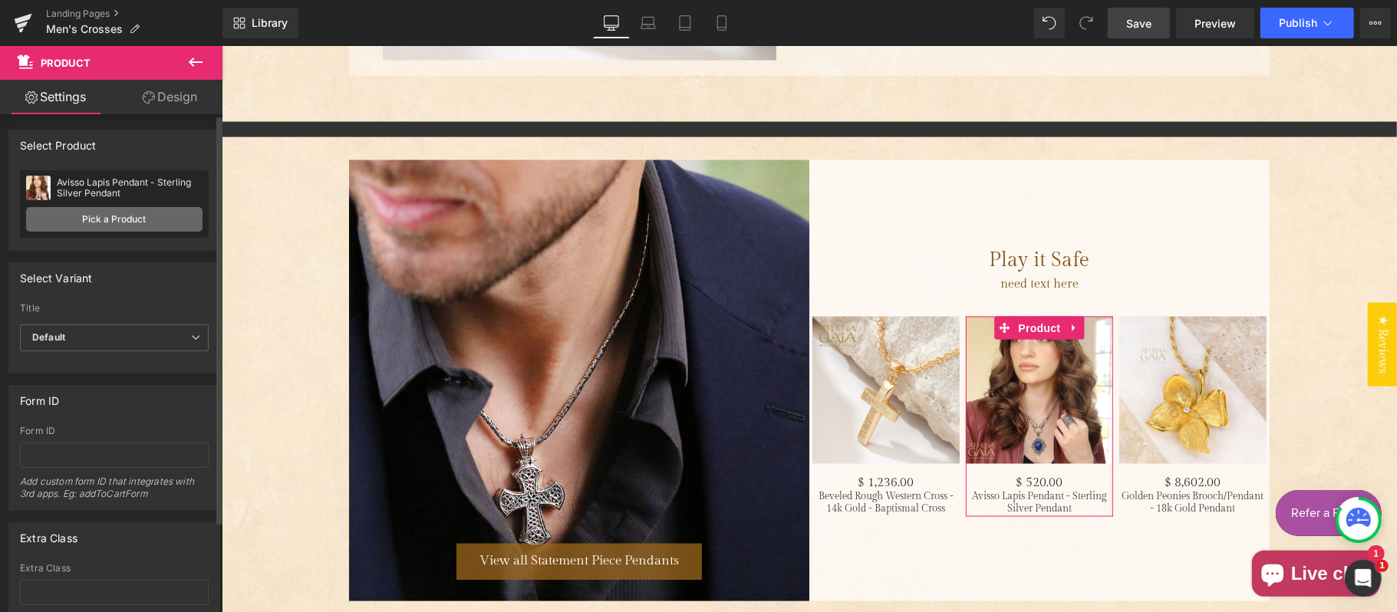
click at [78, 213] on link "Pick a Product" at bounding box center [114, 219] width 176 height 25
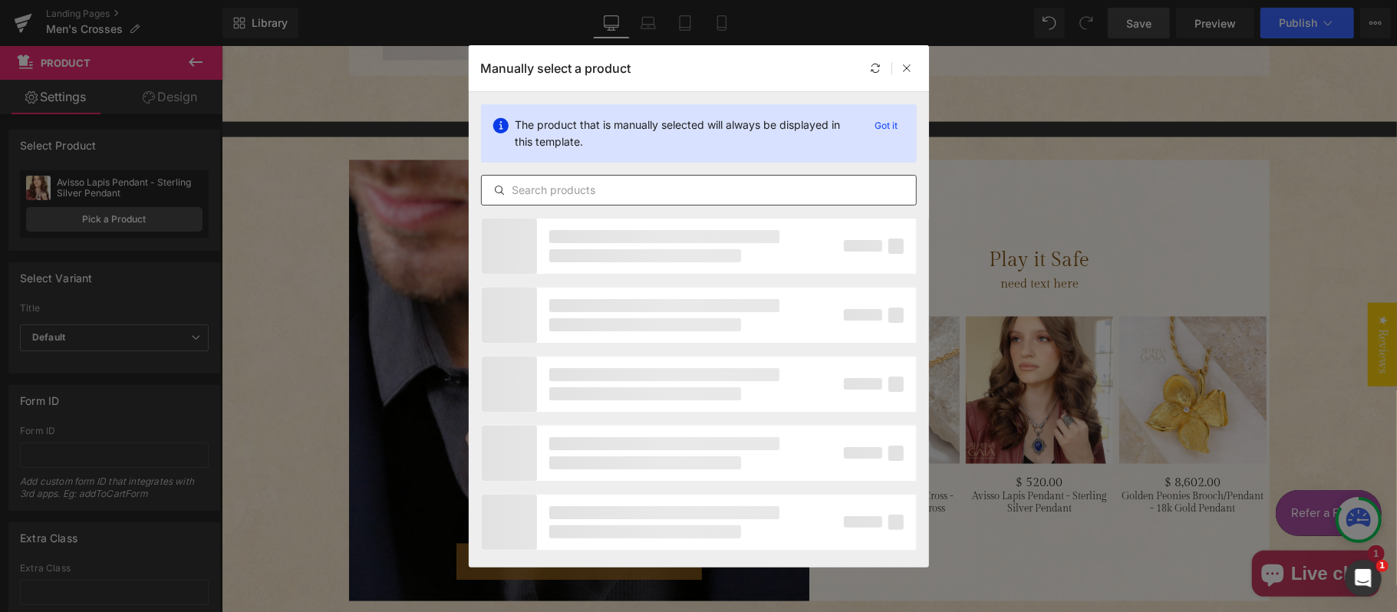
click at [632, 190] on input "text" at bounding box center [699, 190] width 434 height 18
paste input "Classic Orthodox Cross (Large) - 18k Gold & Sterling Silver - Cross Necklace"
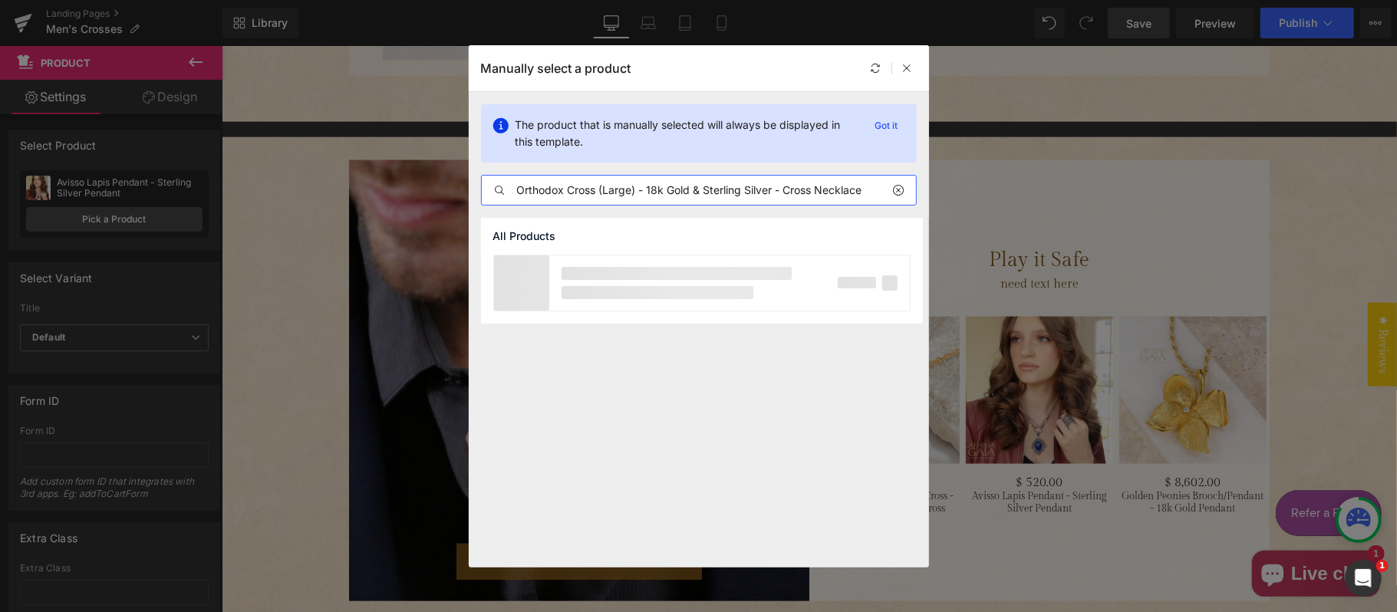
type input "Classic Orthodox Cross (Large) - 18k Gold & Sterling Silver - Cross Necklace"
click at [597, 280] on div at bounding box center [676, 283] width 230 height 32
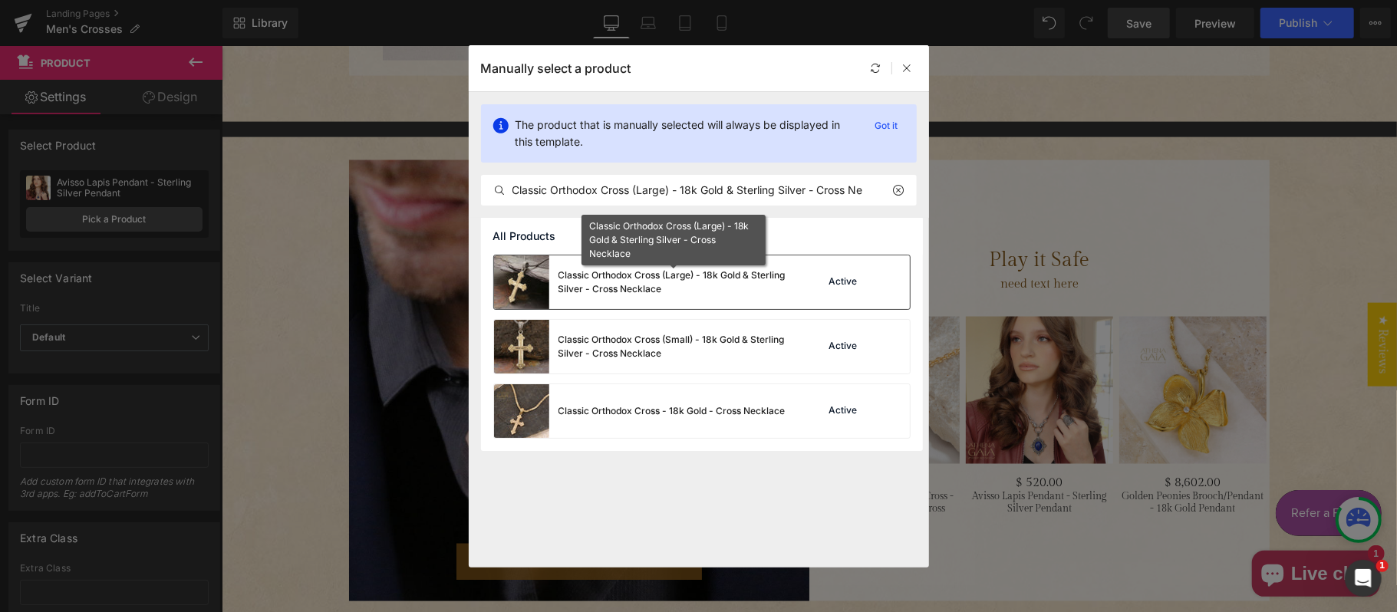
click at [655, 278] on div "Classic Orthodox Cross (Large) - 18k Gold & Sterling Silver - Cross Necklace" at bounding box center [673, 282] width 230 height 28
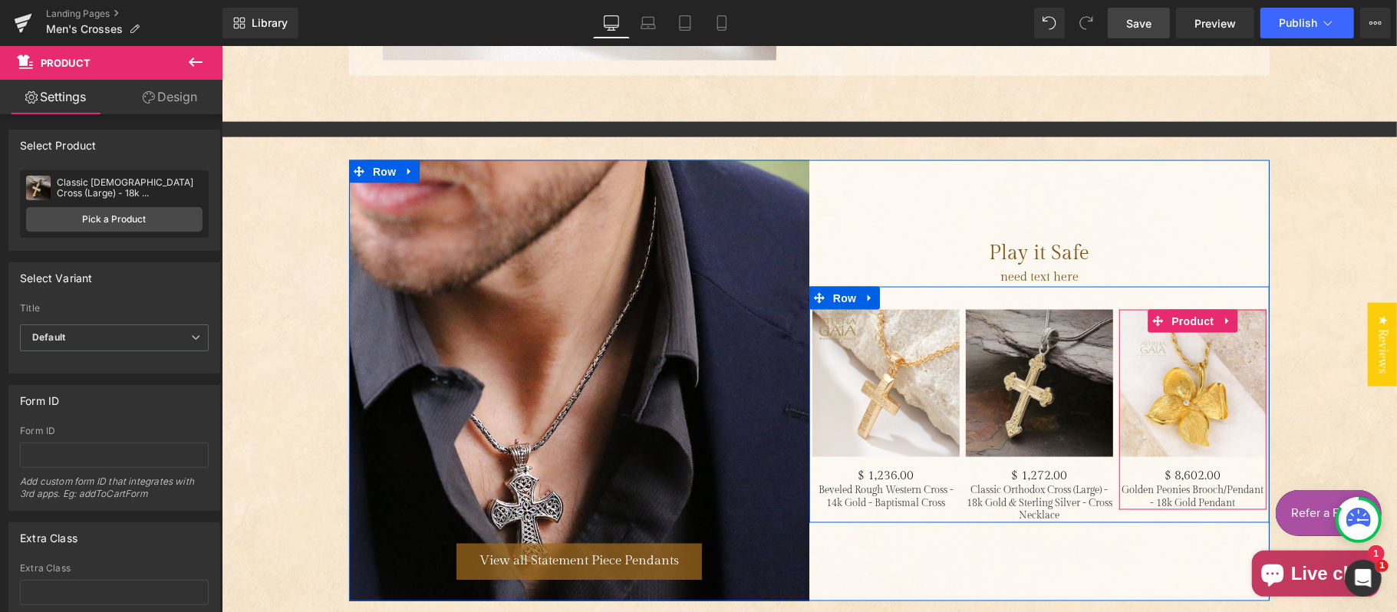
drag, startPoint x: 1178, startPoint y: 298, endPoint x: 637, endPoint y: 324, distance: 542.1
click at [1178, 309] on span "Product" at bounding box center [1192, 320] width 50 height 23
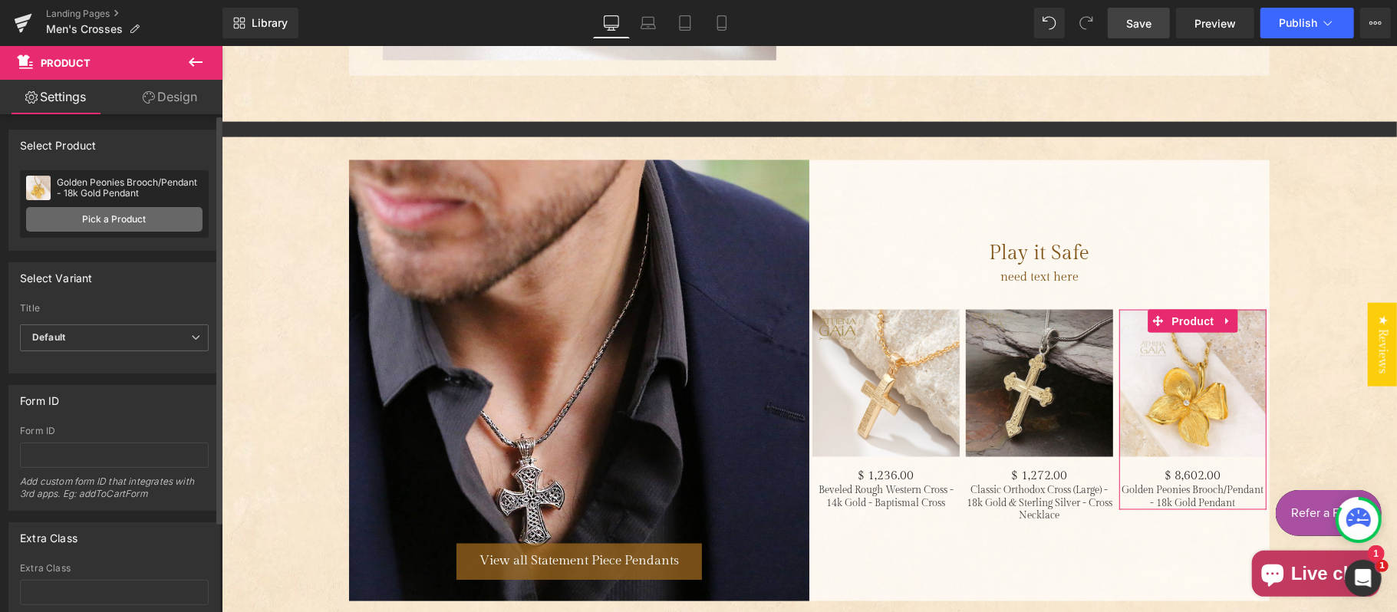
click at [96, 218] on link "Pick a Product" at bounding box center [114, 219] width 176 height 25
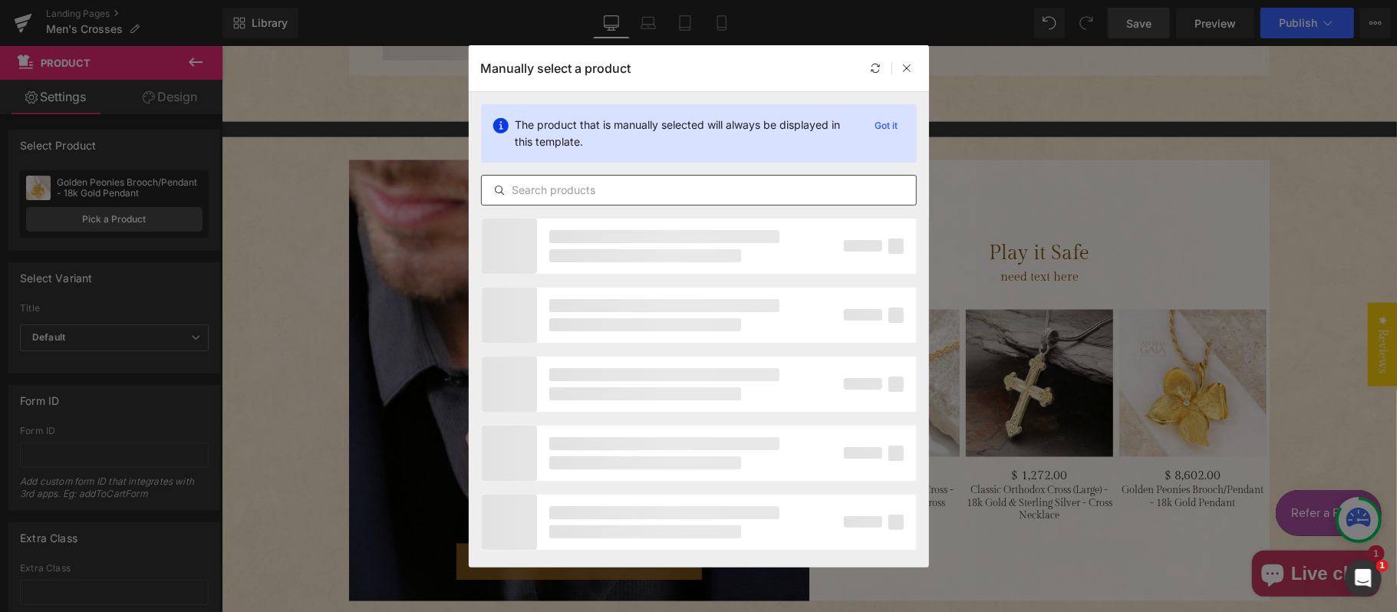
click at [640, 194] on input "text" at bounding box center [699, 190] width 434 height 18
paste input "Two-Toned Inlay Cross -14k Gold - Latin Cross"
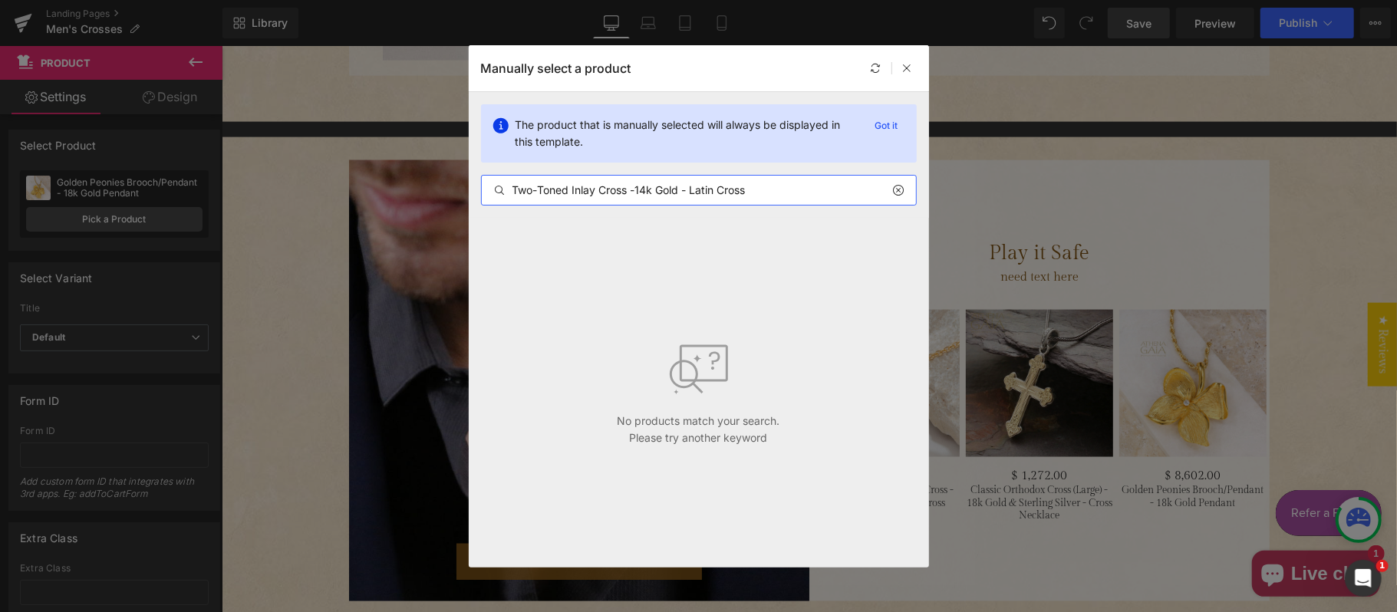
click at [833, 191] on input "Two-Toned Inlay Cross -14k Gold - Latin Cross" at bounding box center [699, 190] width 434 height 18
drag, startPoint x: 676, startPoint y: 190, endPoint x: 867, endPoint y: 201, distance: 190.5
click at [867, 201] on div "Two-Toned Inlay Cross -14k Gold - Latin Cross" at bounding box center [699, 190] width 436 height 31
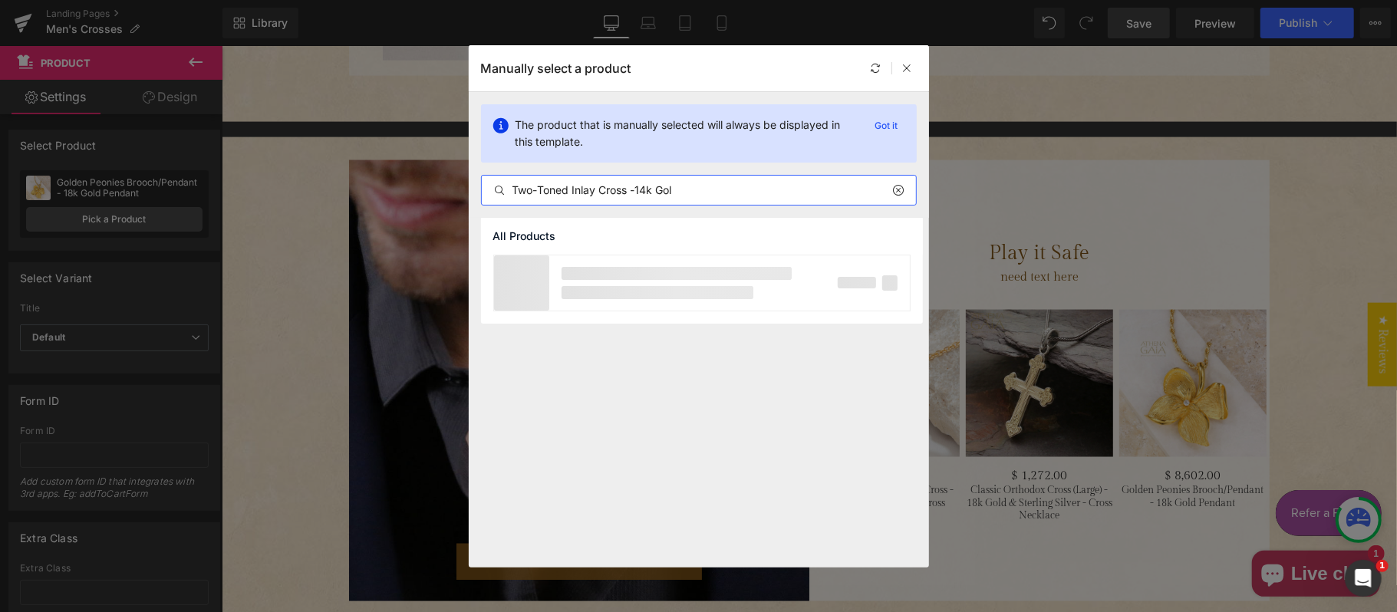
click at [535, 193] on input "Two-Toned Inlay Cross -14k Gol" at bounding box center [699, 190] width 434 height 18
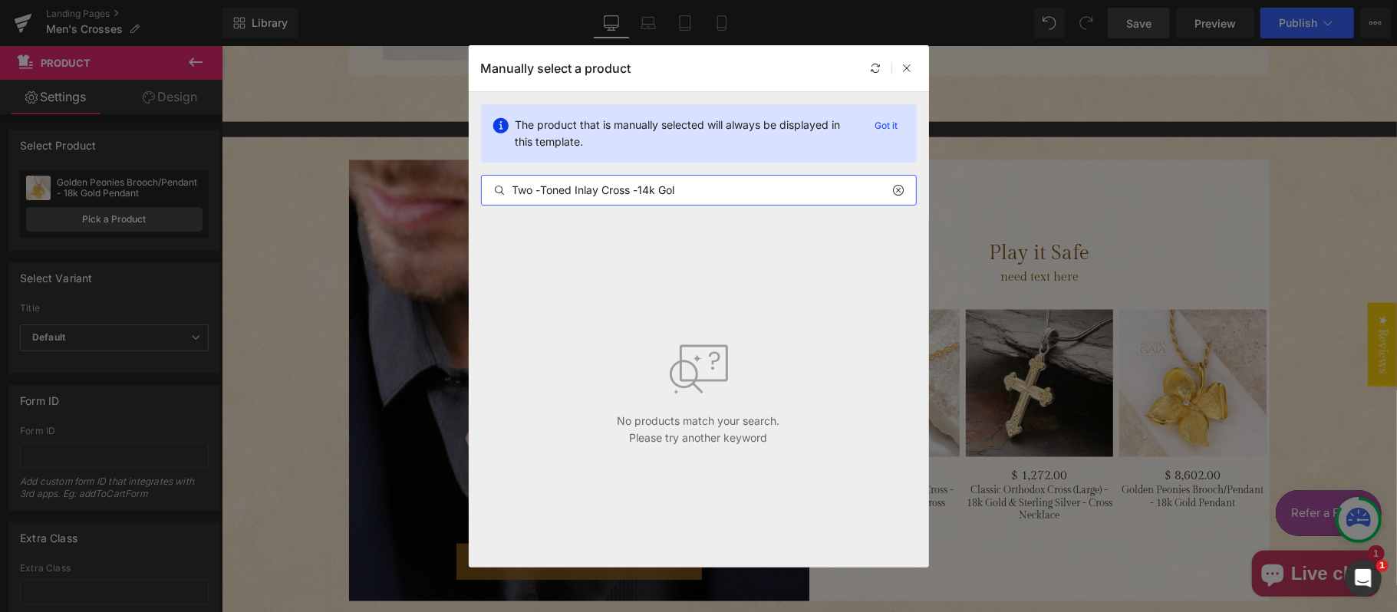
click at [713, 185] on input "Two -Toned Inlay Cross -14k Gol" at bounding box center [699, 190] width 434 height 18
drag, startPoint x: 595, startPoint y: 186, endPoint x: 408, endPoint y: 197, distance: 187.5
click at [408, 197] on div "Manually select a product The product that is manually selected will always be …" at bounding box center [698, 306] width 1397 height 612
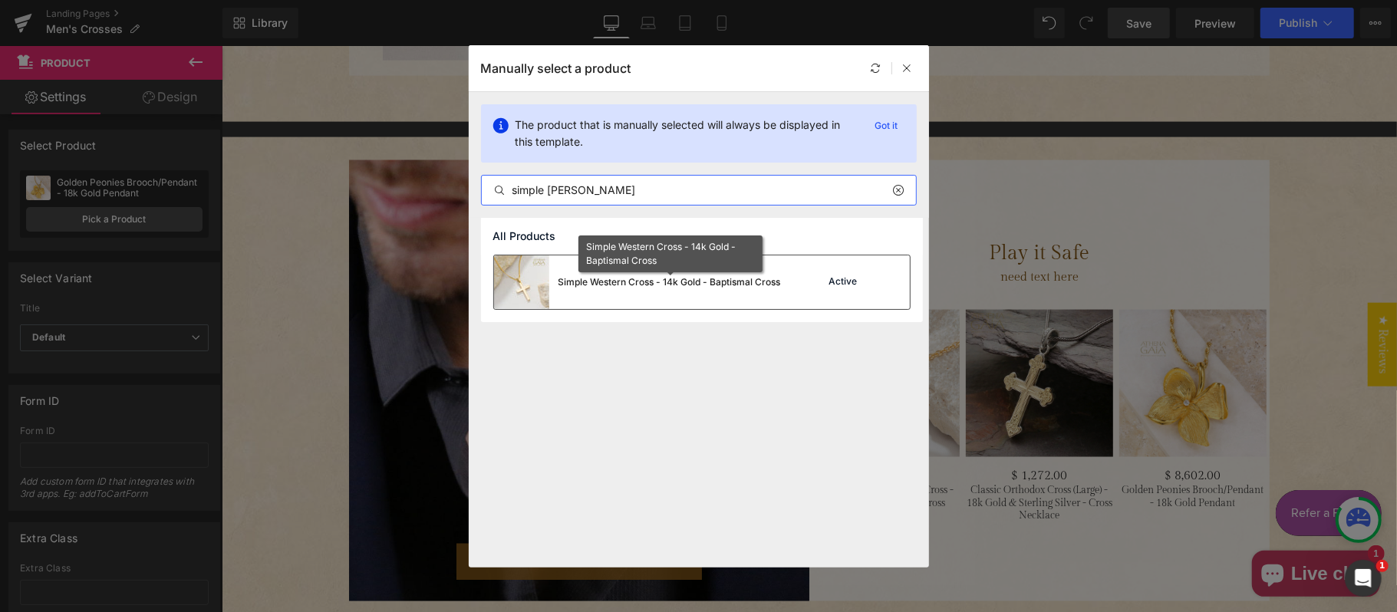
type input "simple [PERSON_NAME]"
click at [643, 284] on div "Simple Western Cross - 14k Gold - Baptismal Cross" at bounding box center [669, 282] width 222 height 14
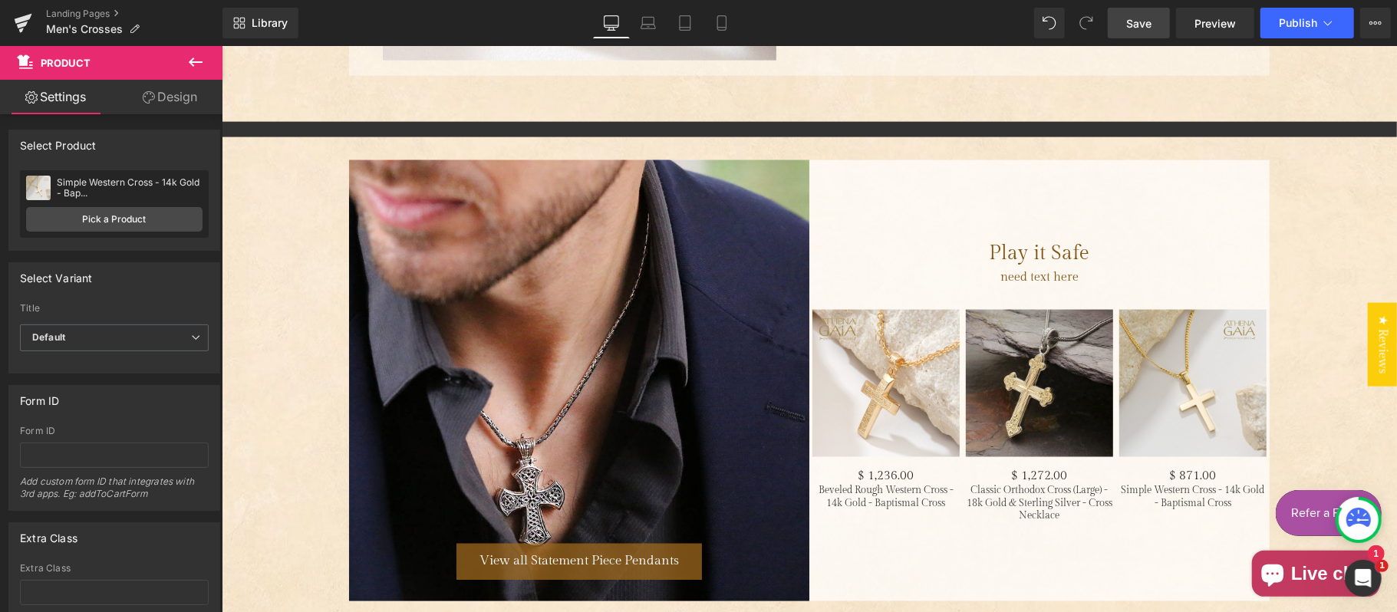
drag, startPoint x: 1135, startPoint y: 15, endPoint x: 1147, endPoint y: 35, distance: 22.8
click at [1136, 15] on span "Save" at bounding box center [1138, 23] width 25 height 16
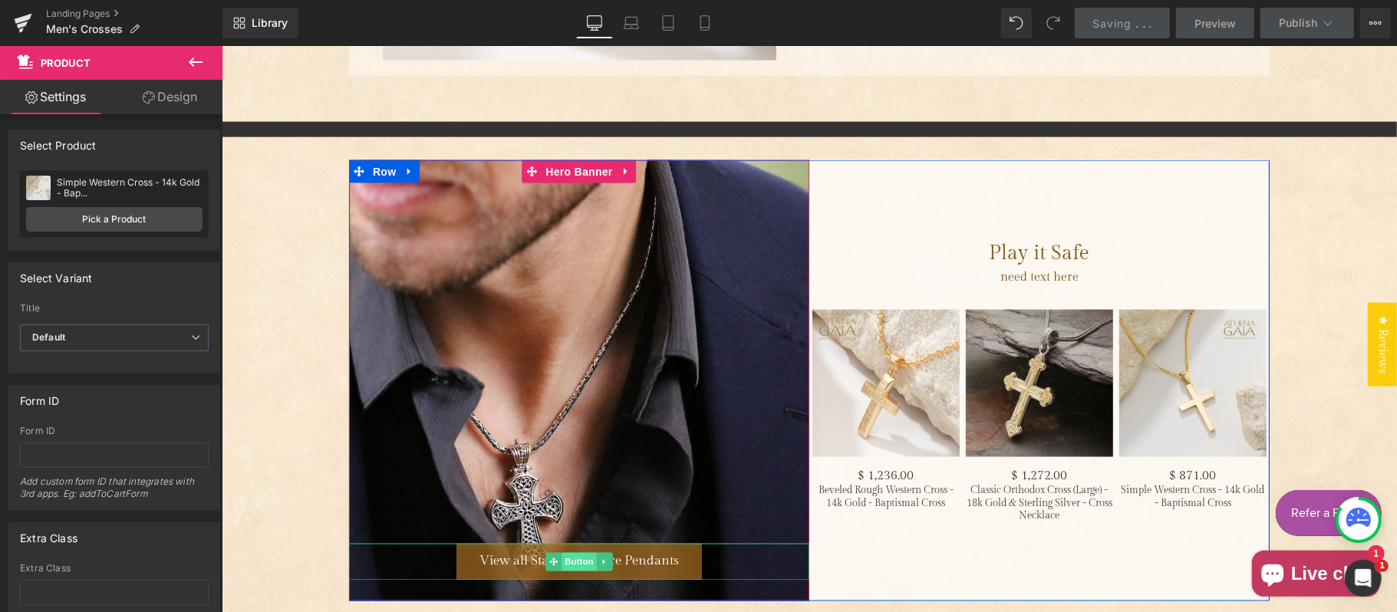
click at [574, 552] on span "Button" at bounding box center [578, 561] width 35 height 18
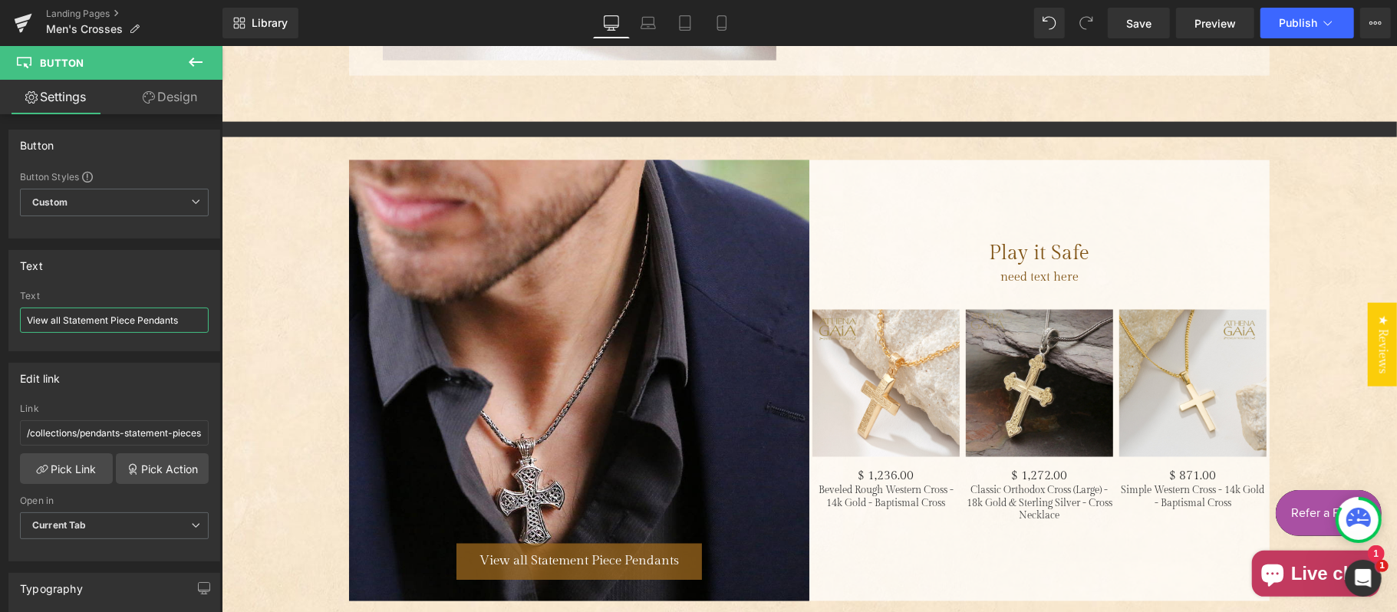
drag, startPoint x: 284, startPoint y: 361, endPoint x: 295, endPoint y: 317, distance: 45.8
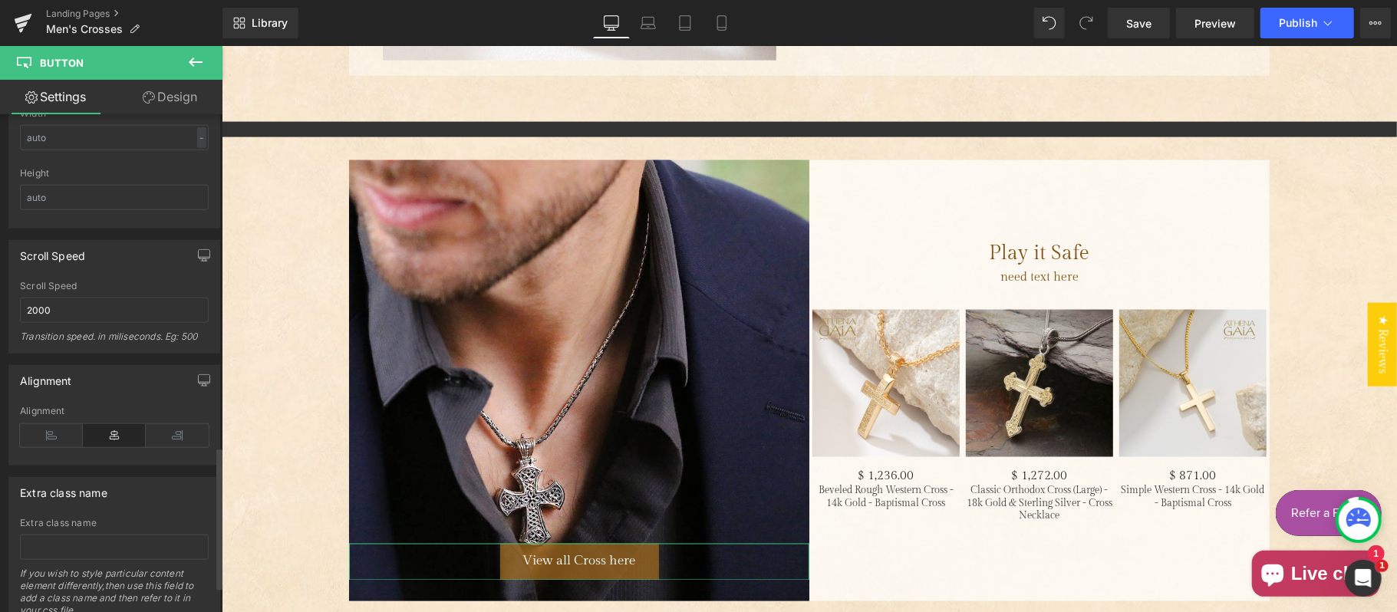
scroll to position [1193, 0]
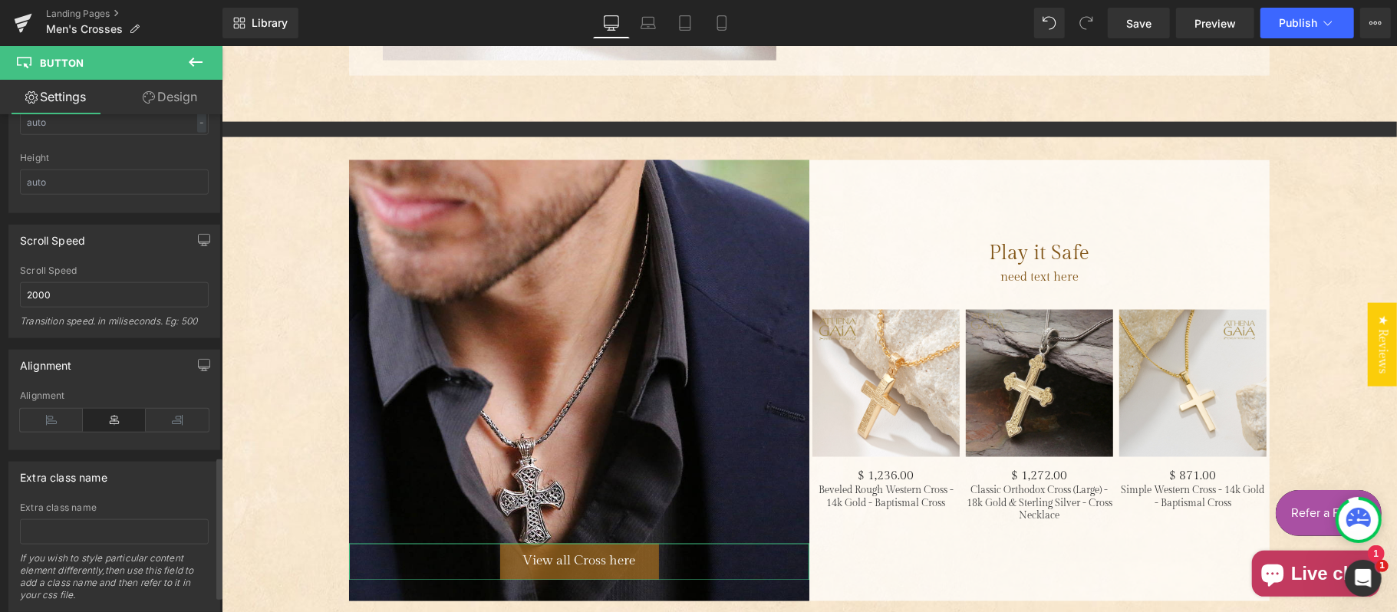
type input "View all Cross here"
click at [31, 415] on div "Alignment" at bounding box center [114, 419] width 189 height 59
click at [44, 422] on icon at bounding box center [51, 420] width 63 height 23
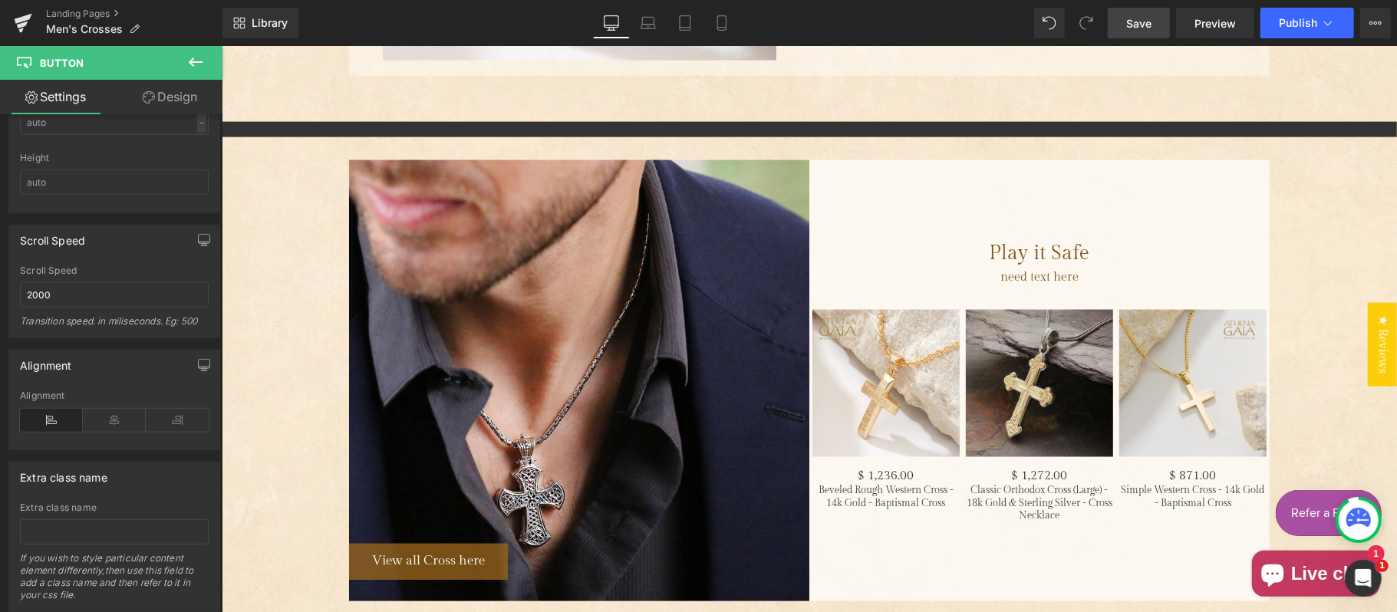
click at [1133, 25] on span "Save" at bounding box center [1138, 23] width 25 height 16
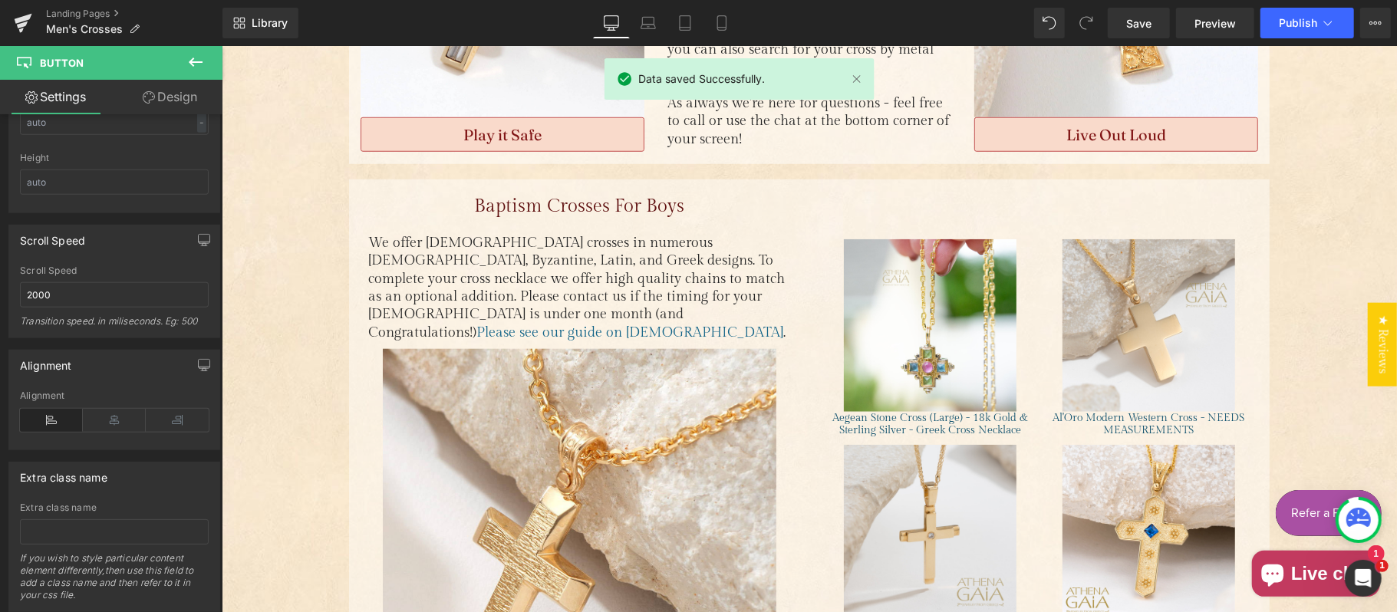
scroll to position [1634, 0]
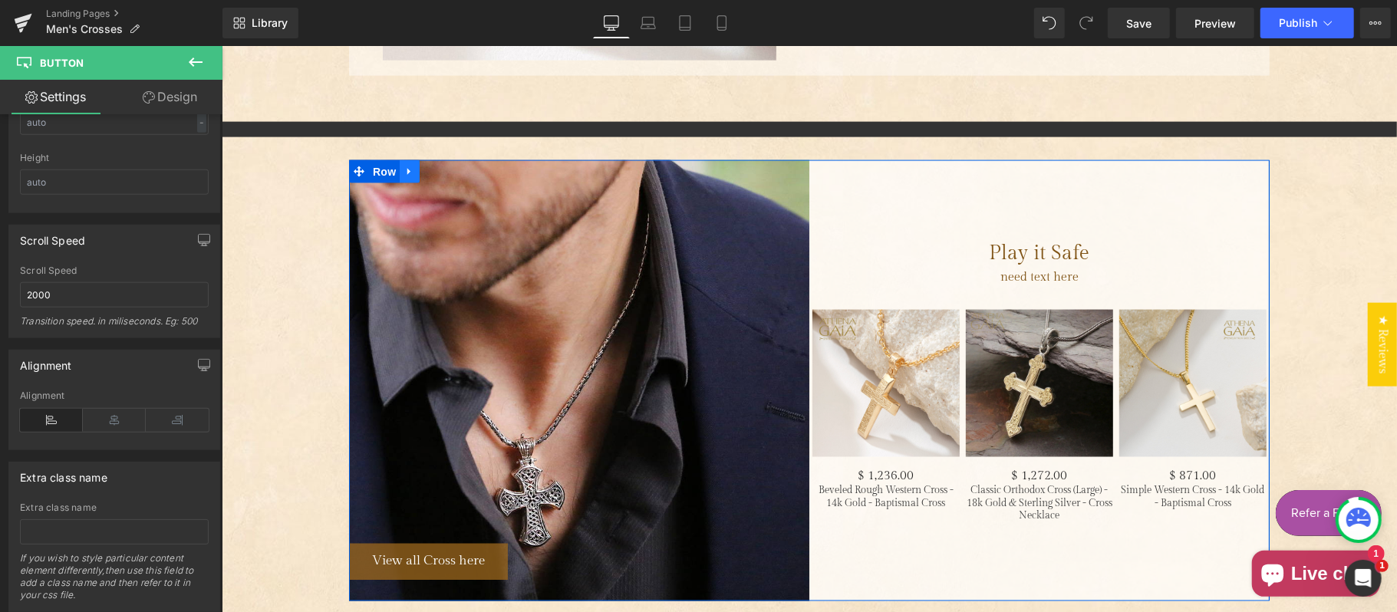
click at [403, 166] on icon "Main content" at bounding box center [408, 172] width 11 height 12
drag, startPoint x: 418, startPoint y: 150, endPoint x: 847, endPoint y: 318, distance: 460.5
click at [423, 166] on icon "Main content" at bounding box center [428, 171] width 11 height 11
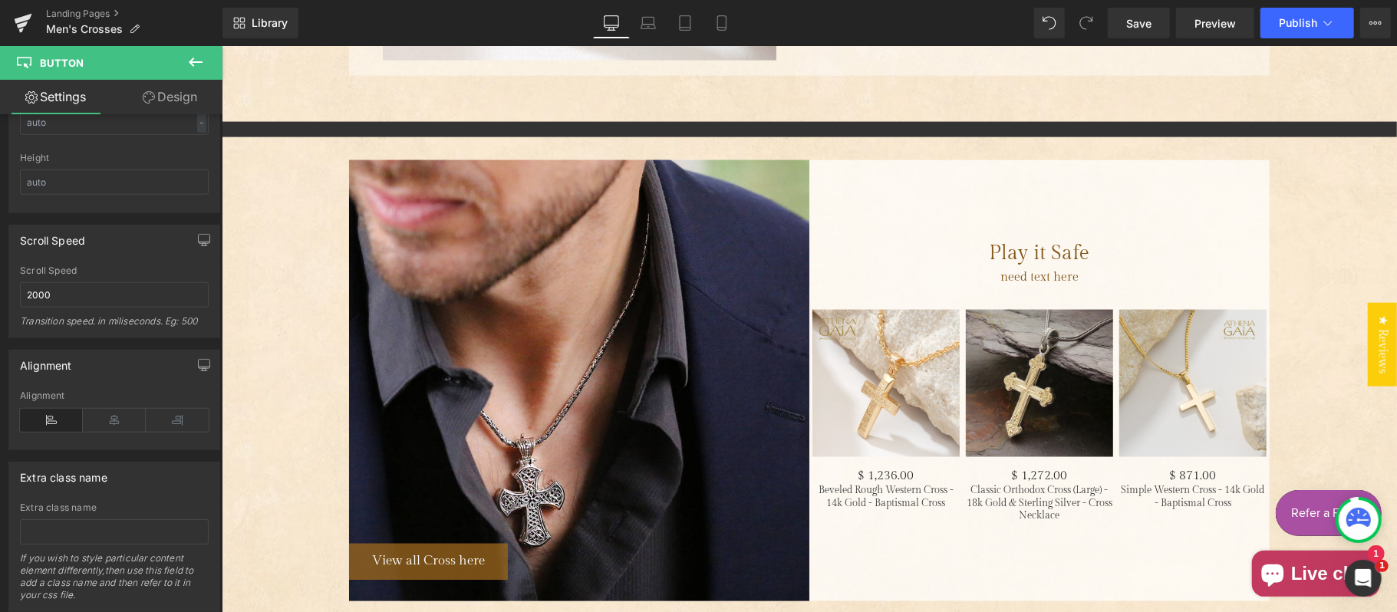
scroll to position [2121, 0]
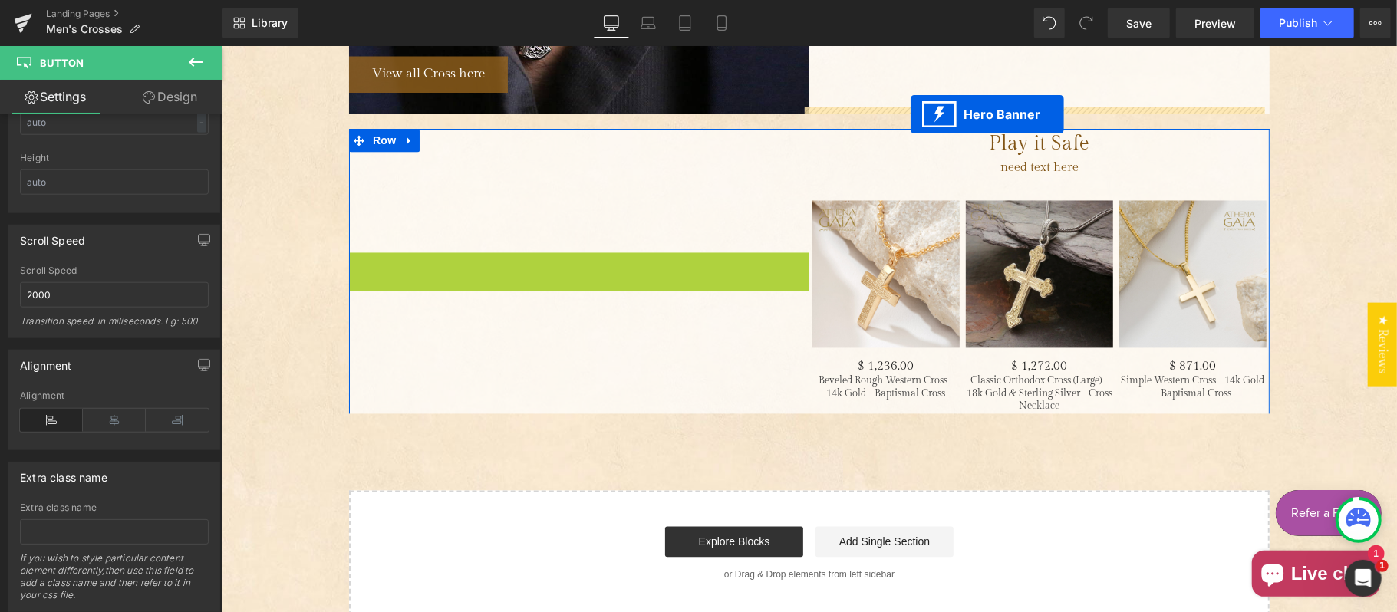
drag, startPoint x: 525, startPoint y: 123, endPoint x: 910, endPoint y: 114, distance: 385.1
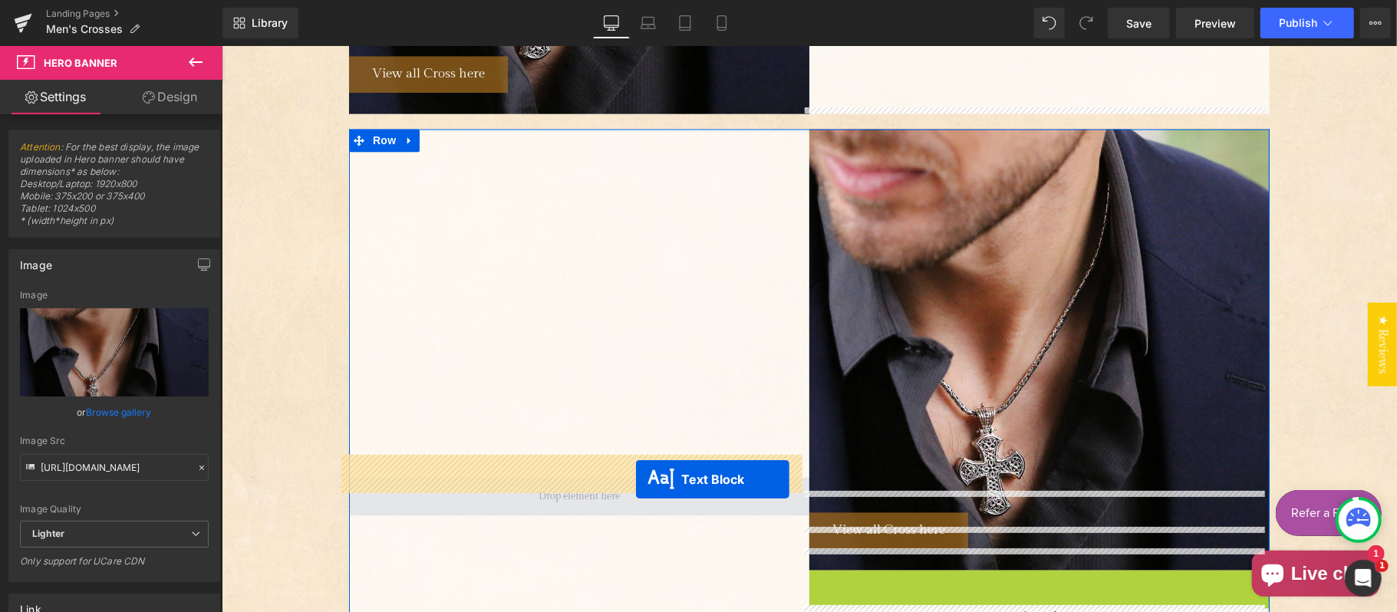
drag, startPoint x: 759, startPoint y: 522, endPoint x: 635, endPoint y: 479, distance: 131.0
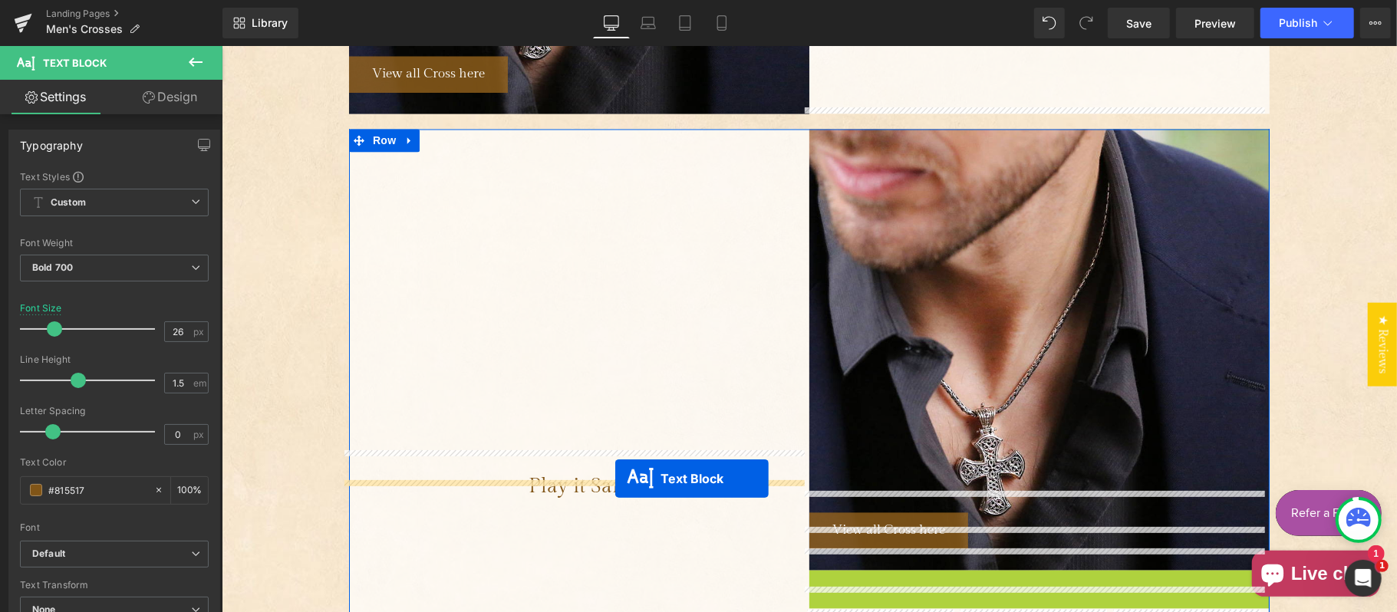
drag, startPoint x: 989, startPoint y: 558, endPoint x: 614, endPoint y: 478, distance: 383.4
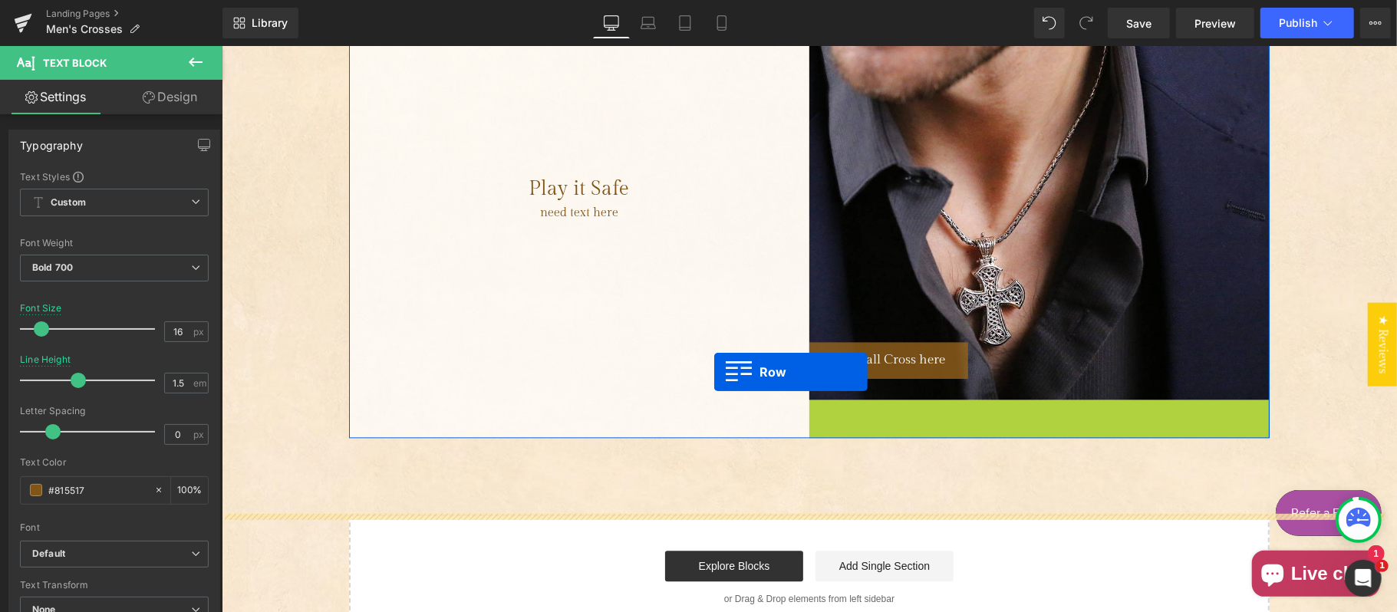
scroll to position [2193, 0]
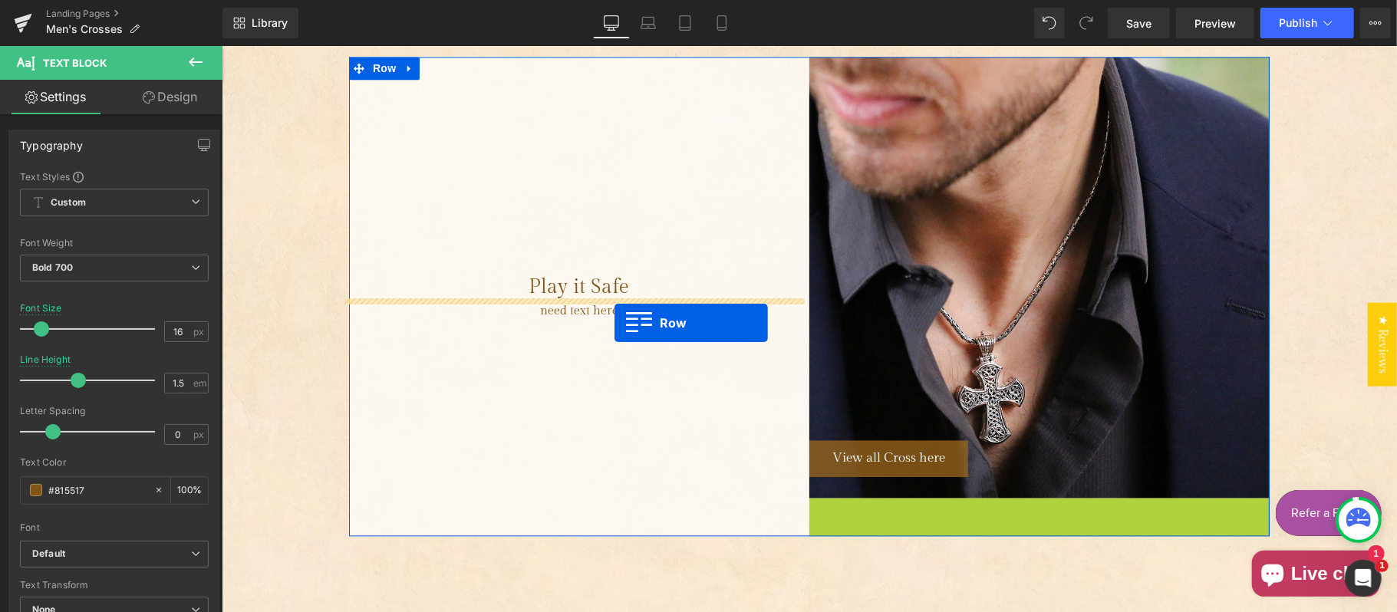
drag, startPoint x: 808, startPoint y: 390, endPoint x: 614, endPoint y: 321, distance: 205.7
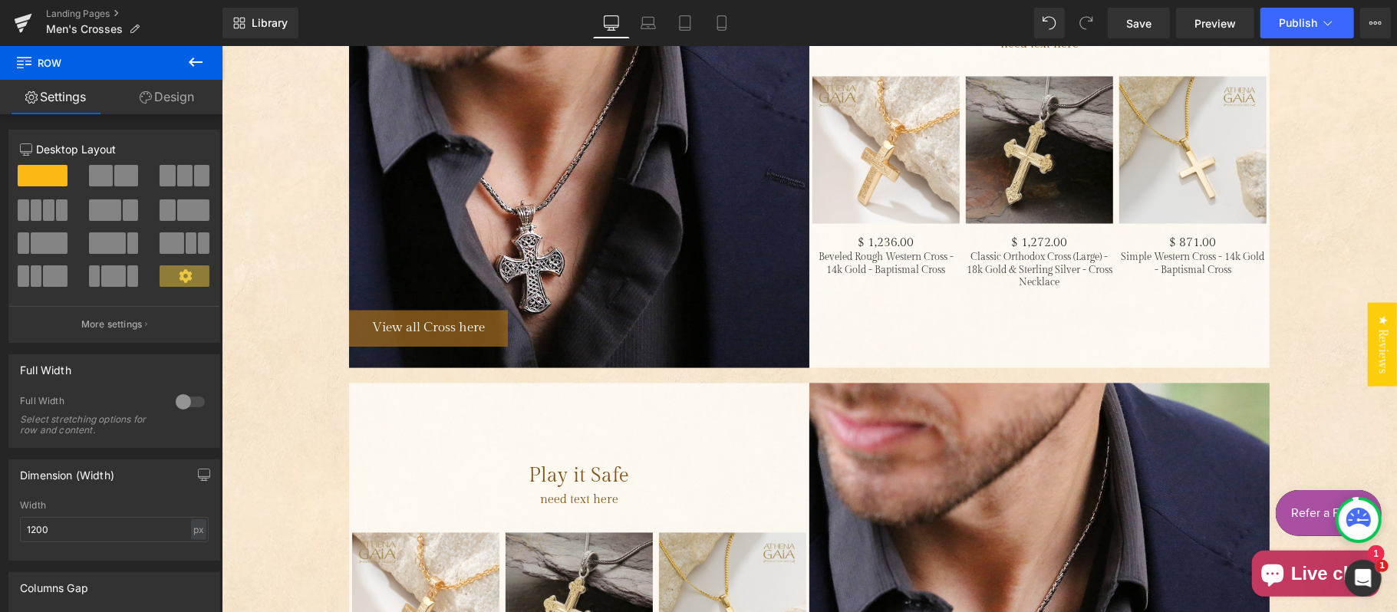
scroll to position [1885, 0]
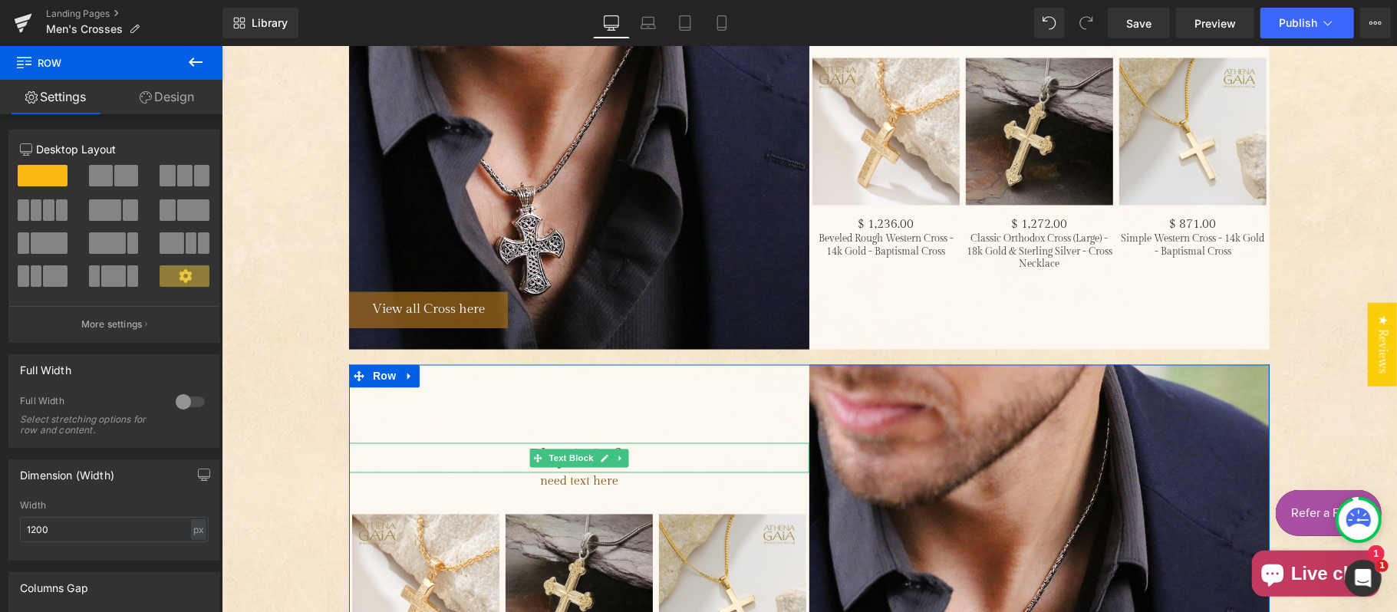
click at [663, 443] on p "Play it Safe" at bounding box center [578, 458] width 460 height 30
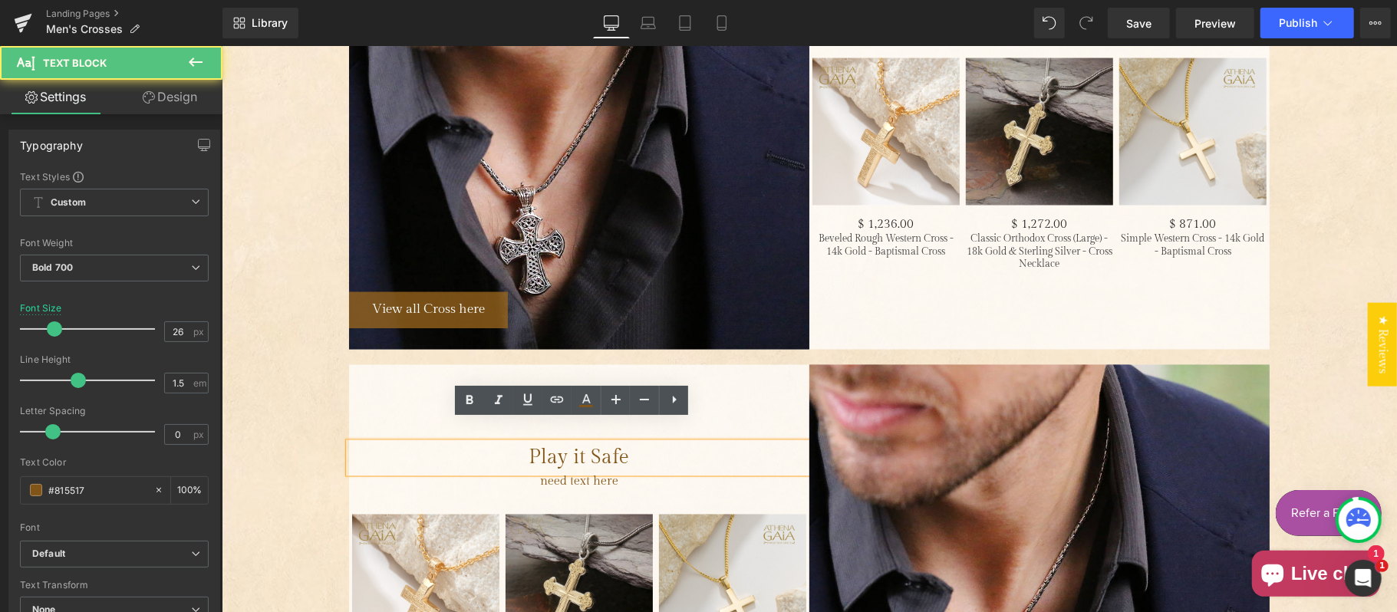
click at [651, 443] on p "Play it Safe" at bounding box center [578, 458] width 460 height 30
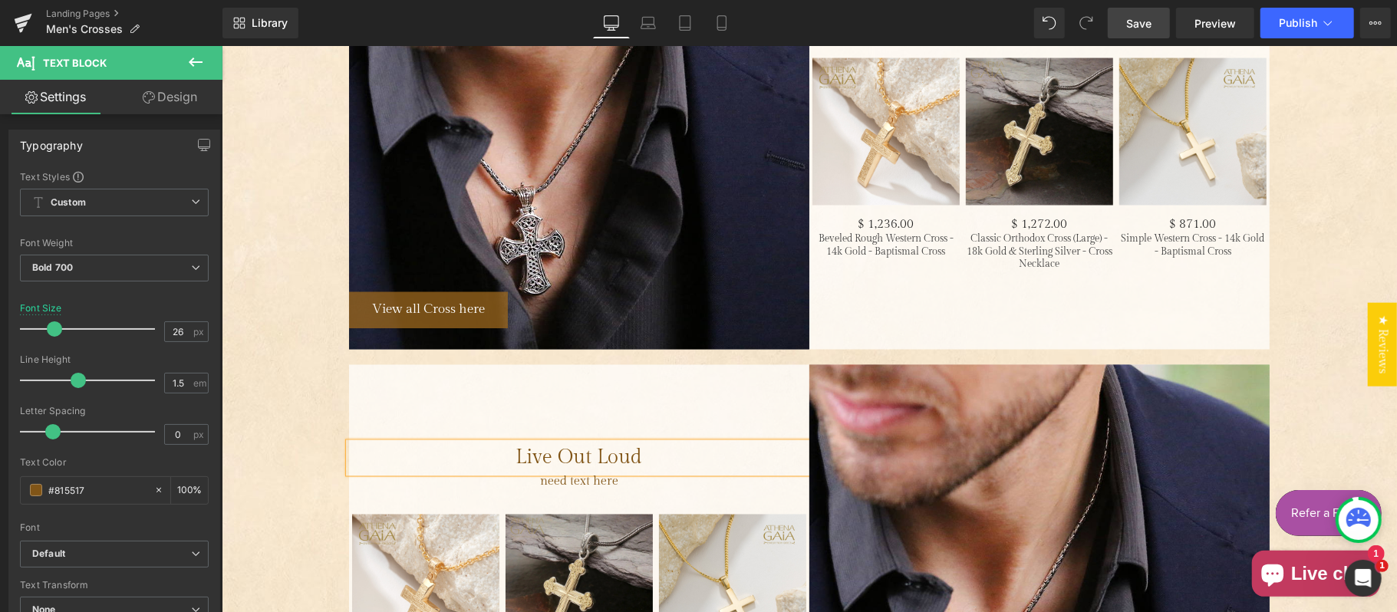
click at [1137, 19] on span "Save" at bounding box center [1138, 23] width 25 height 16
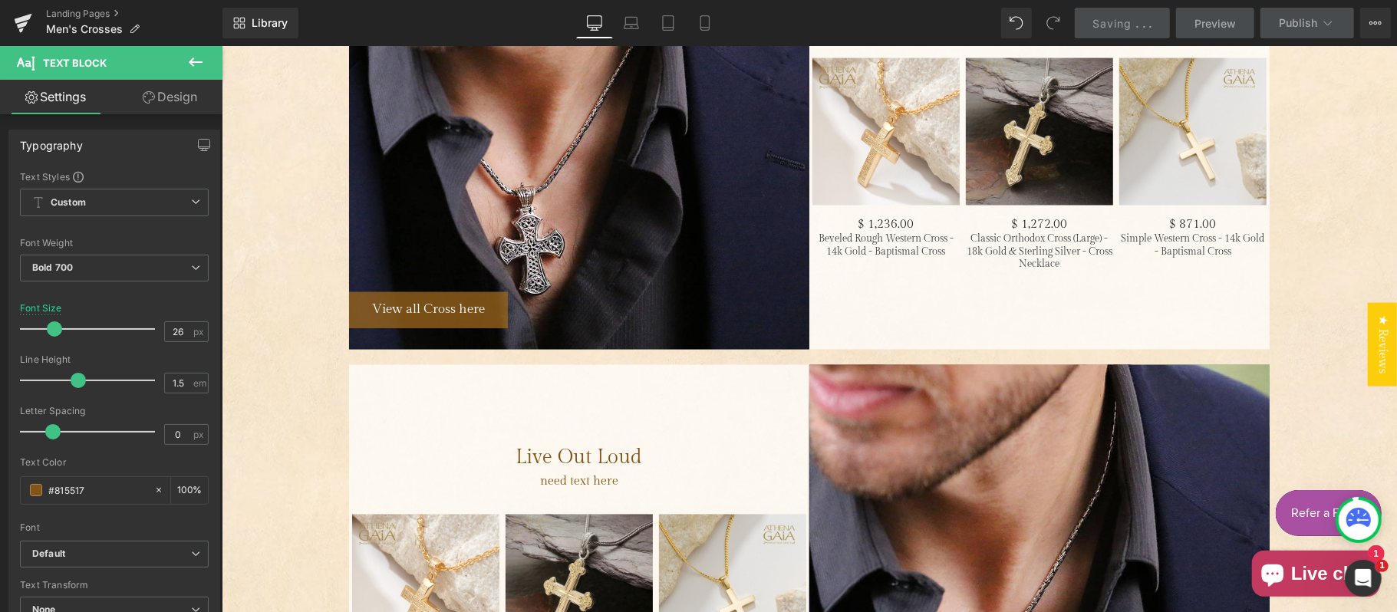
scroll to position [2056, 0]
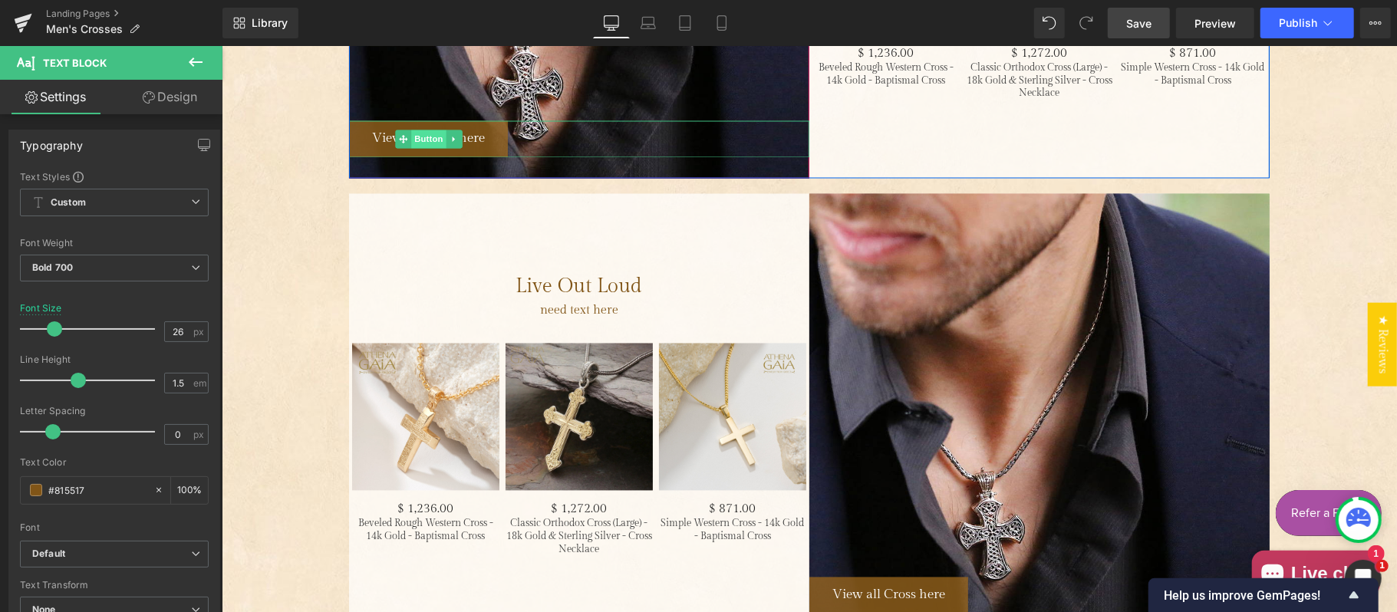
click at [421, 130] on span "Button" at bounding box center [428, 139] width 35 height 18
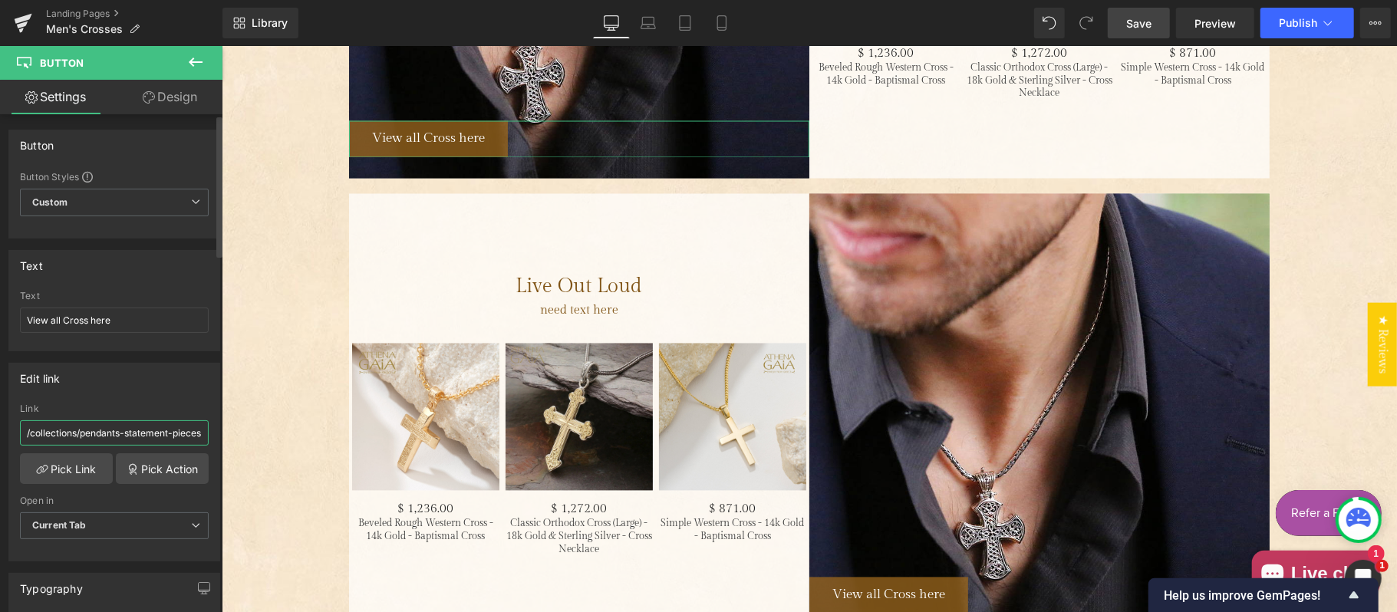
click at [118, 428] on input "/collections/pendants-statement-pieces" at bounding box center [114, 432] width 189 height 25
paste input "crosses-for-men-playing-it-safe"
type input "/collections/crosses-for-men-playing-it-safe"
click at [137, 528] on span "Current Tab" at bounding box center [114, 525] width 189 height 27
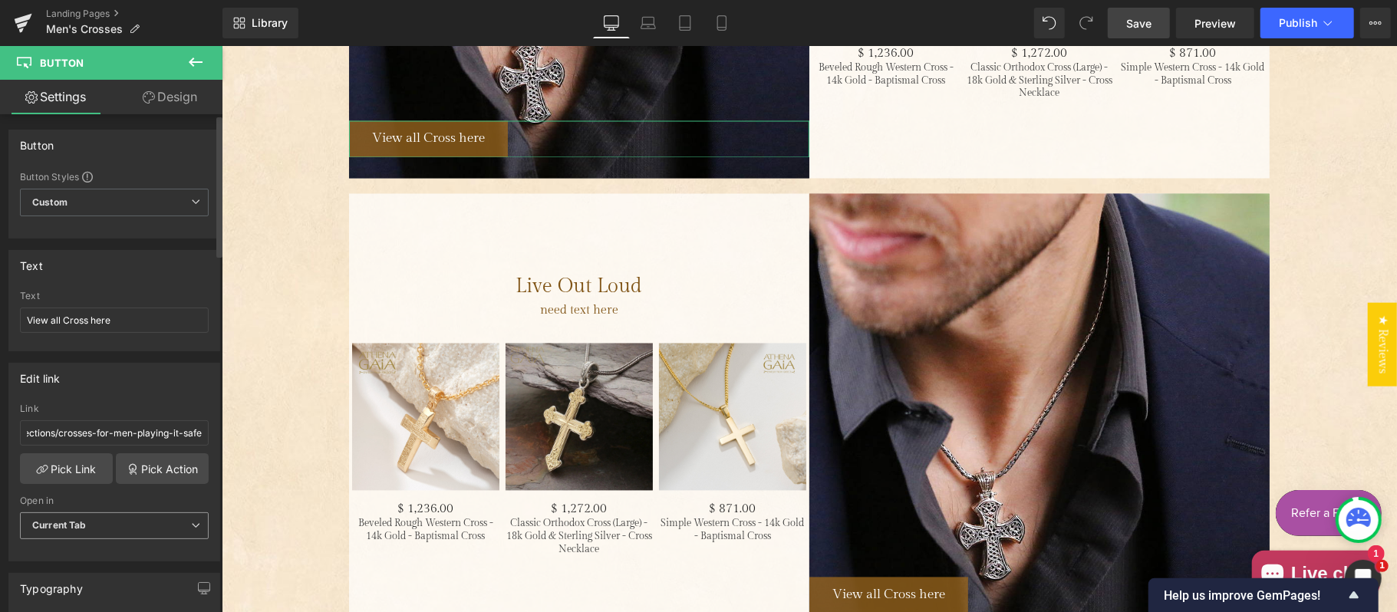
scroll to position [0, 0]
click at [71, 569] on li "New Tab" at bounding box center [111, 575] width 183 height 23
click at [1147, 23] on span "Save" at bounding box center [1138, 23] width 25 height 16
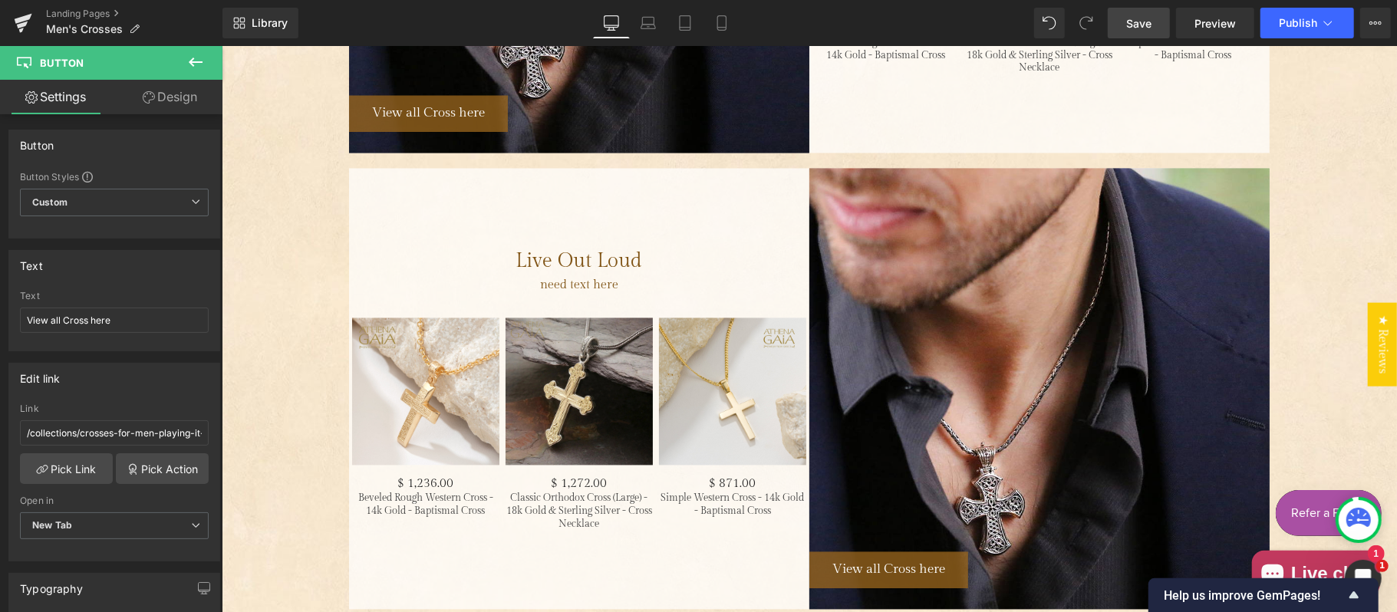
scroll to position [2056, 0]
